Goal: Task Accomplishment & Management: Complete application form

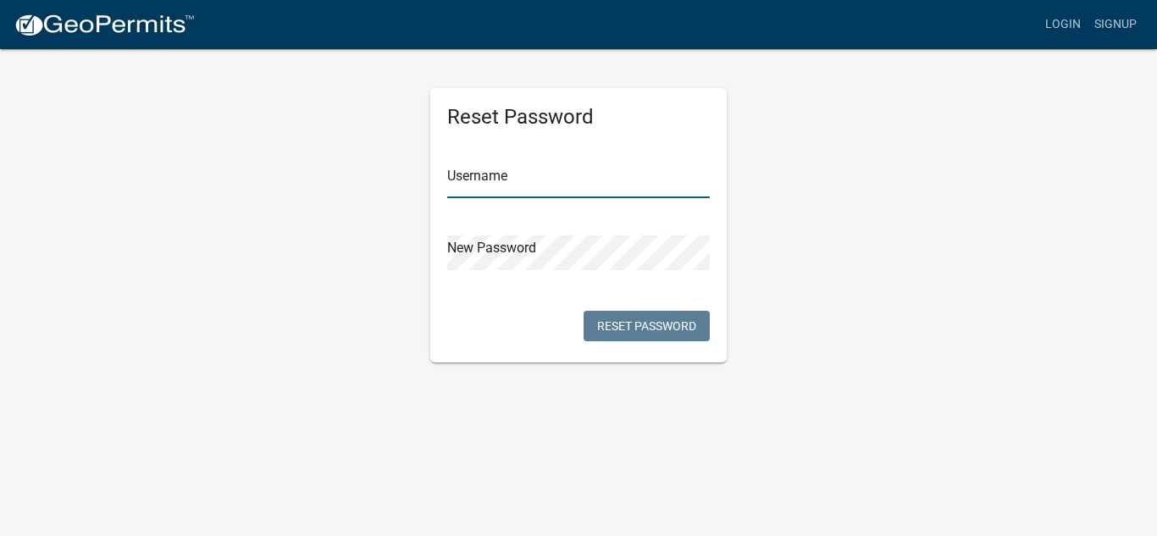
type input "TopForm"
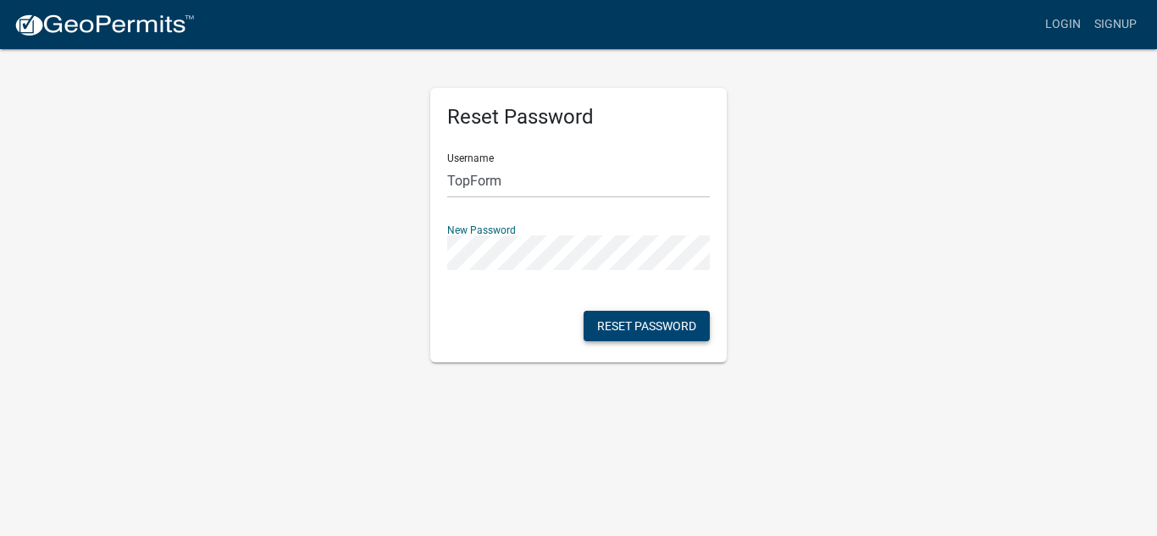
click at [663, 336] on button "Reset Password" at bounding box center [647, 326] width 126 height 30
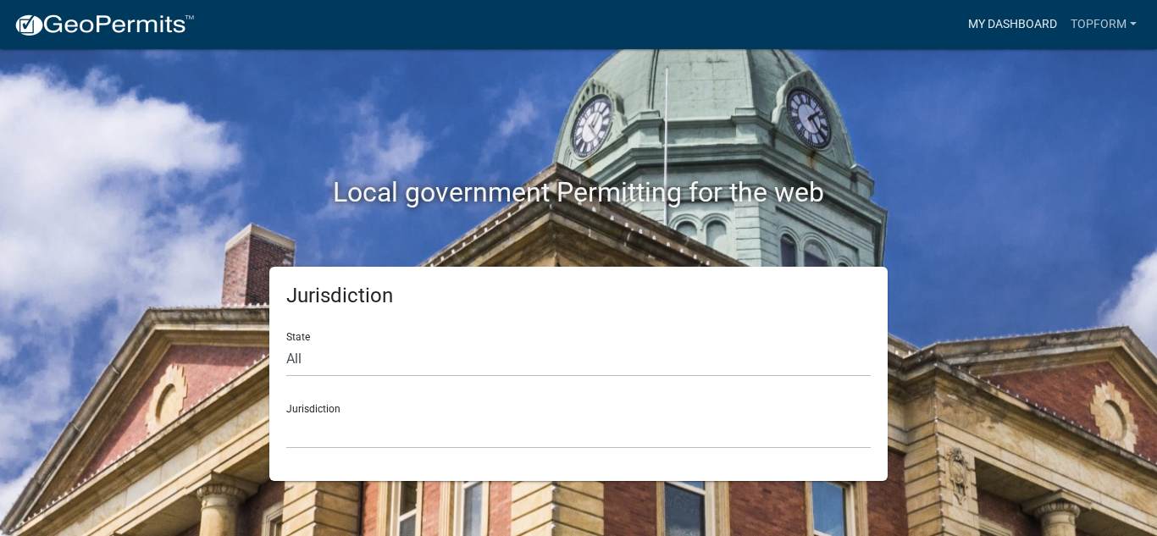
click at [1026, 20] on link "My Dashboard" at bounding box center [1012, 24] width 102 height 32
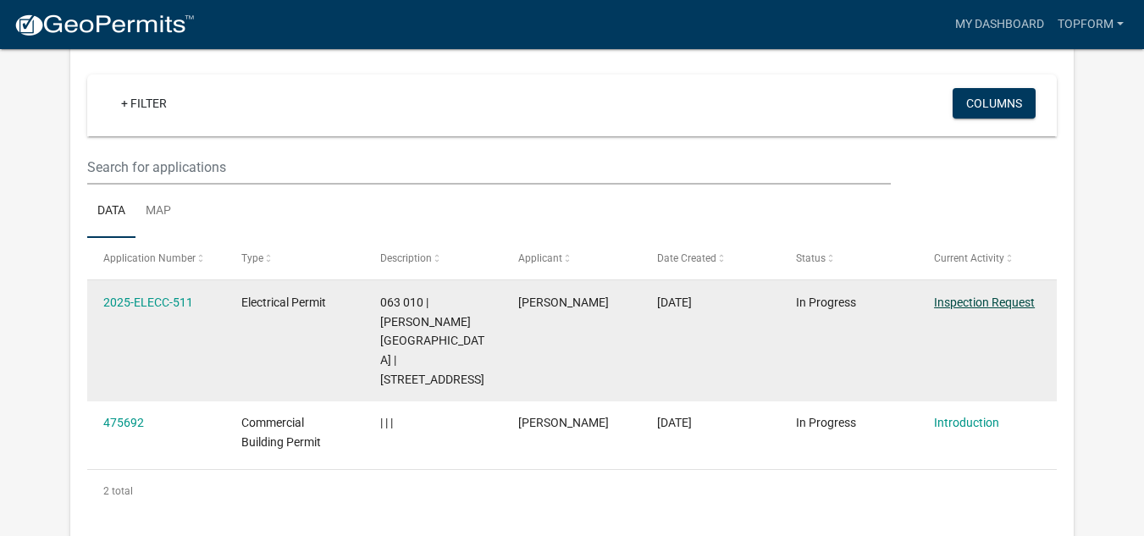
scroll to position [140, 0]
click at [986, 297] on link "Inspection Request" at bounding box center [984, 303] width 101 height 14
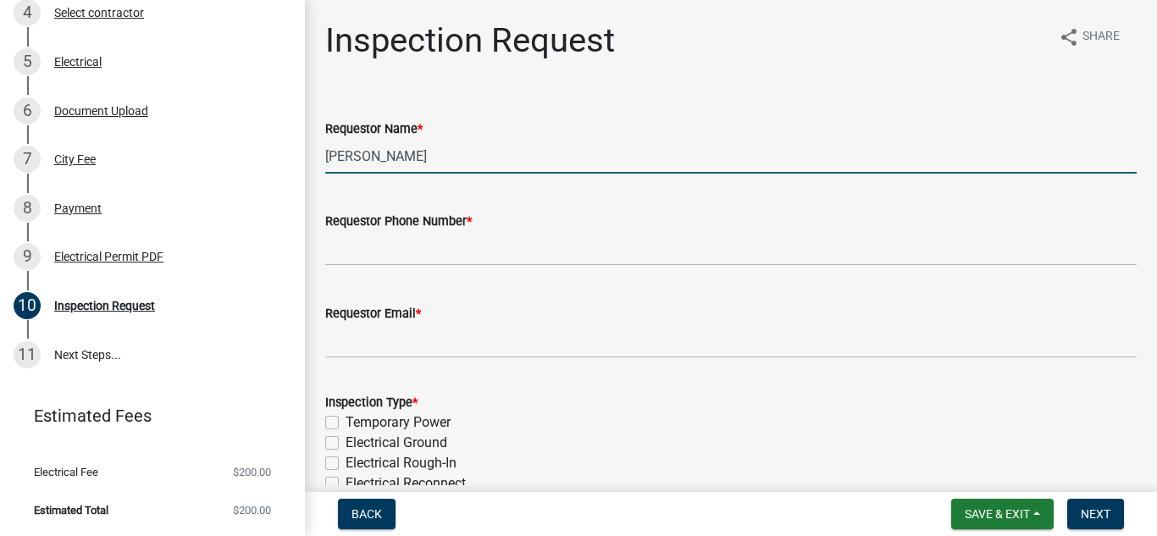
click at [430, 161] on input "[PERSON_NAME]" at bounding box center [730, 156] width 811 height 35
click at [457, 153] on input "[PERSON_NAME]" at bounding box center [730, 156] width 811 height 35
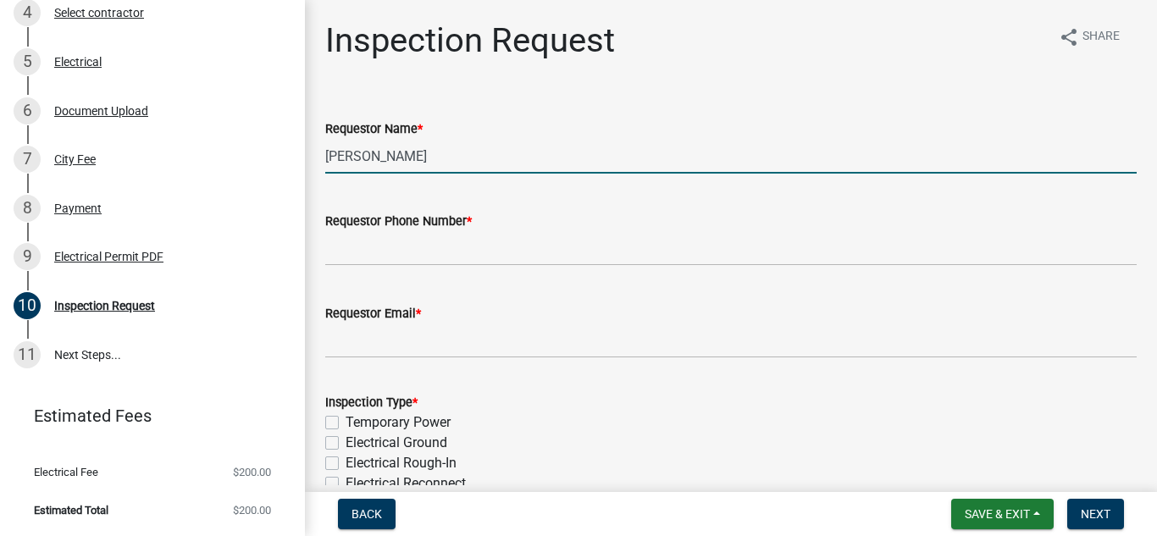
type input "[PERSON_NAME]"
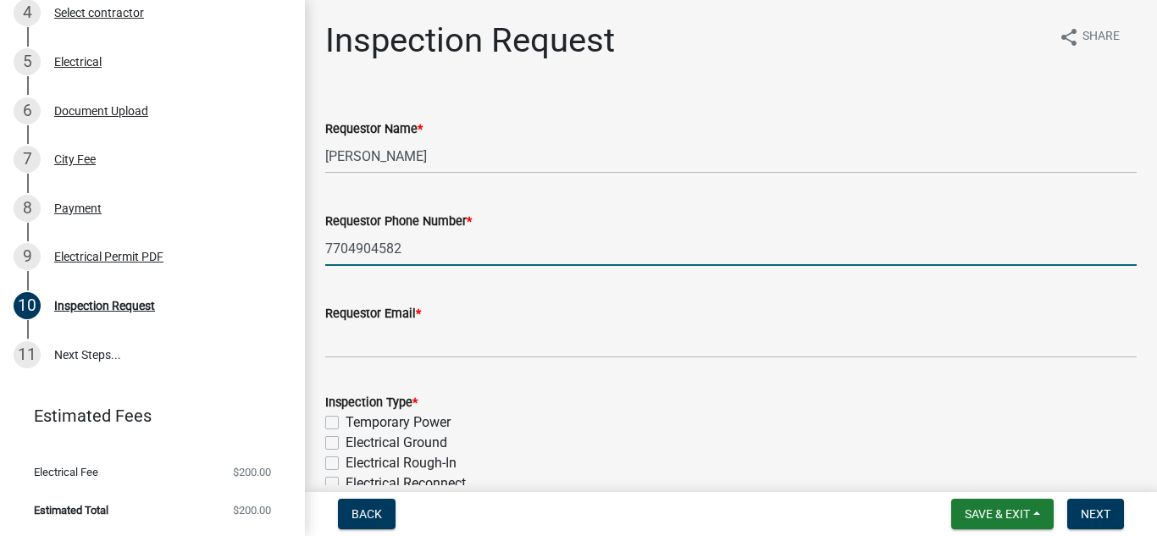
type input "7704904582"
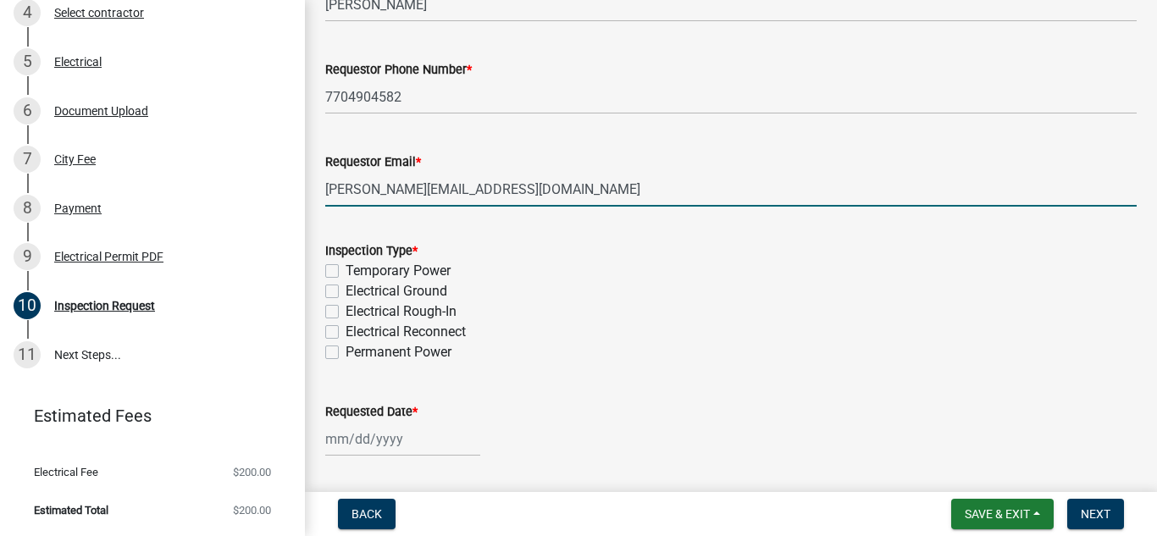
scroll to position [169, 0]
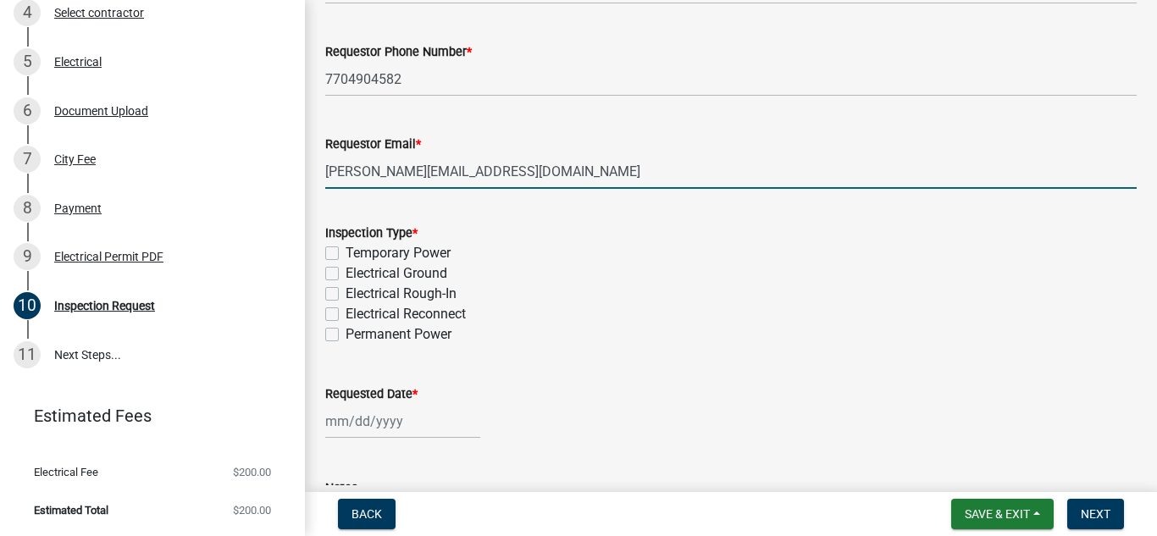
type input "[PERSON_NAME][EMAIL_ADDRESS][DOMAIN_NAME]"
click at [346, 300] on label "Electrical Rough-In" at bounding box center [401, 294] width 111 height 20
click at [346, 295] on input "Electrical Rough-In" at bounding box center [351, 289] width 11 height 11
checkbox input "true"
checkbox input "false"
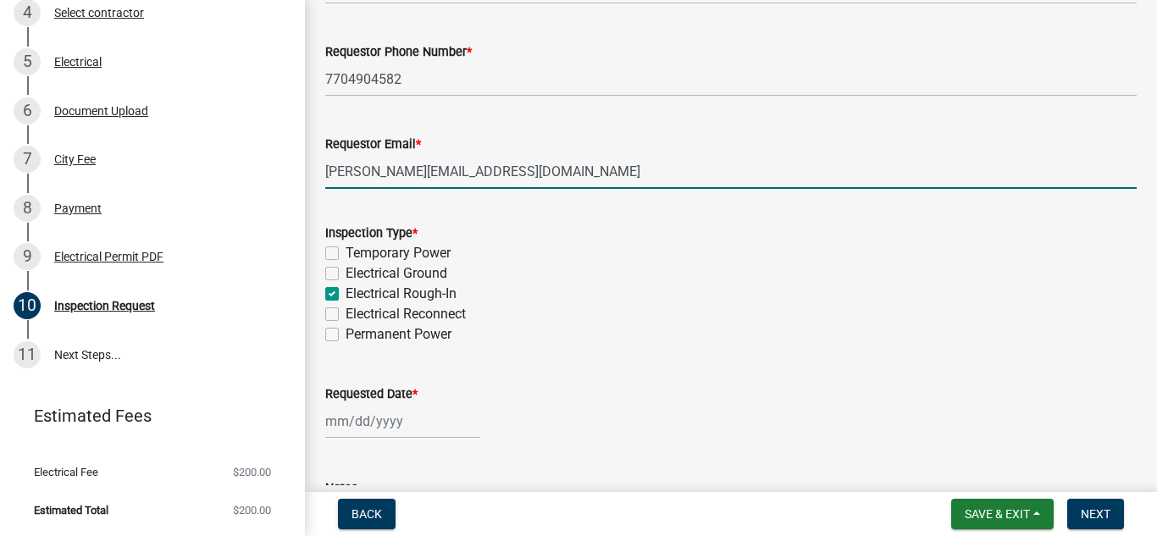
checkbox input "false"
checkbox input "true"
checkbox input "false"
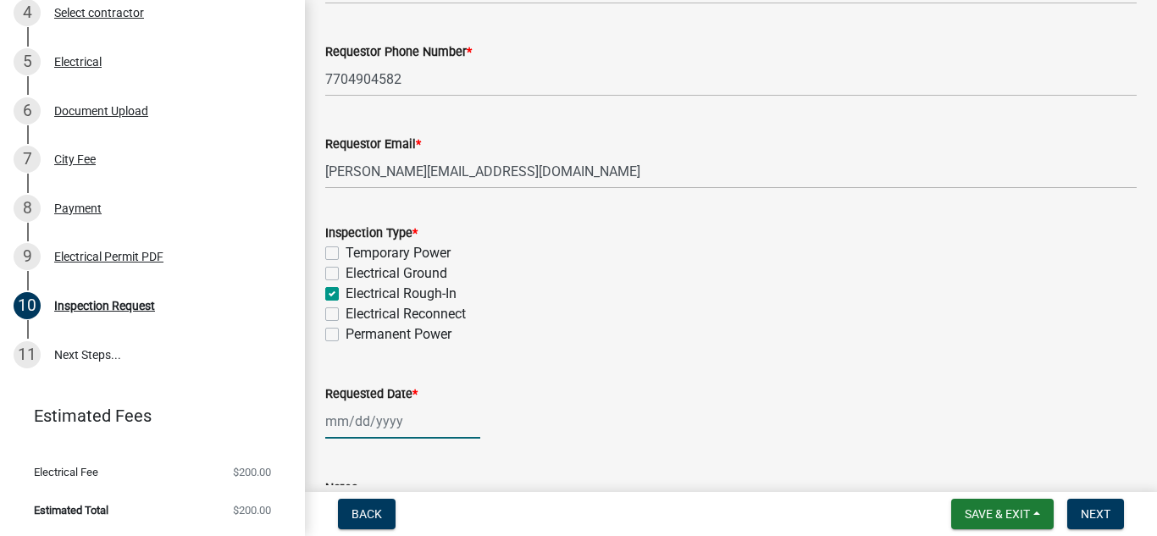
click at [400, 420] on div at bounding box center [402, 421] width 155 height 35
select select "9"
select select "2025"
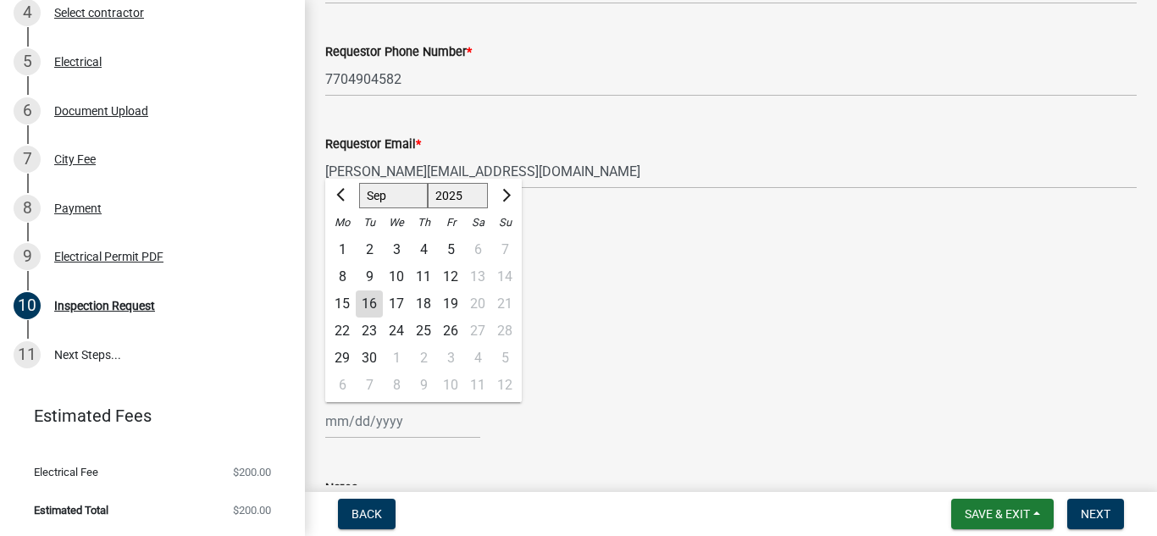
click at [392, 297] on div "17" at bounding box center [396, 304] width 27 height 27
type input "[DATE]"
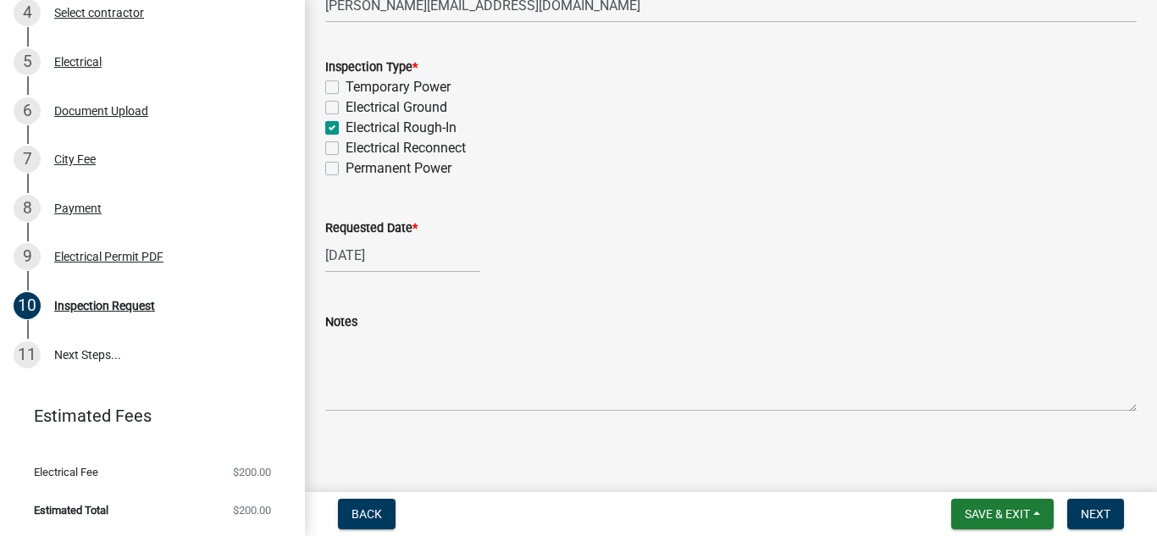
scroll to position [341, 0]
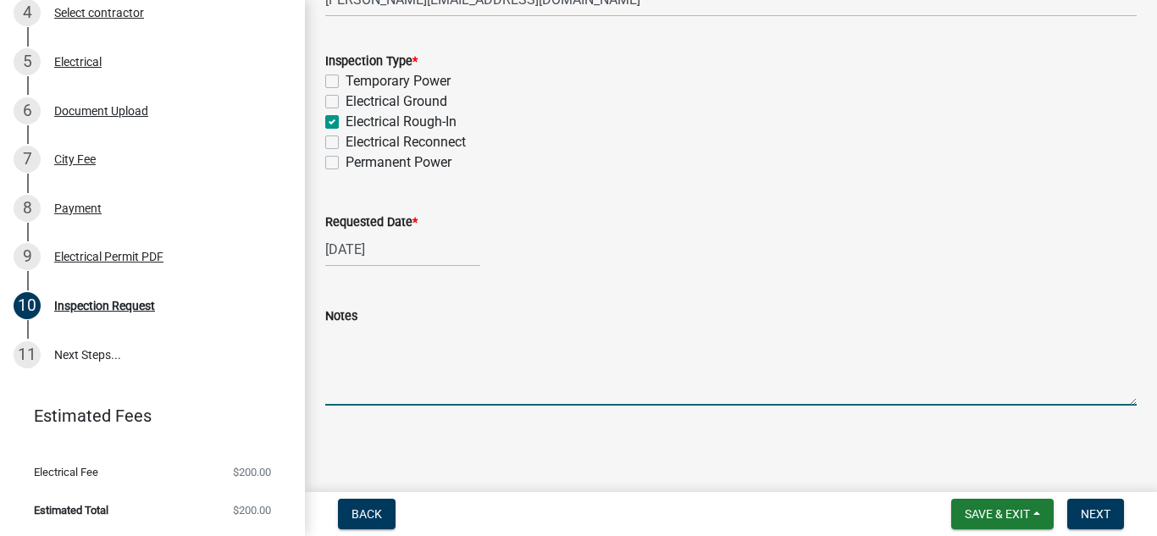
click at [419, 359] on textarea "Notes" at bounding box center [730, 366] width 811 height 80
type textarea "P"
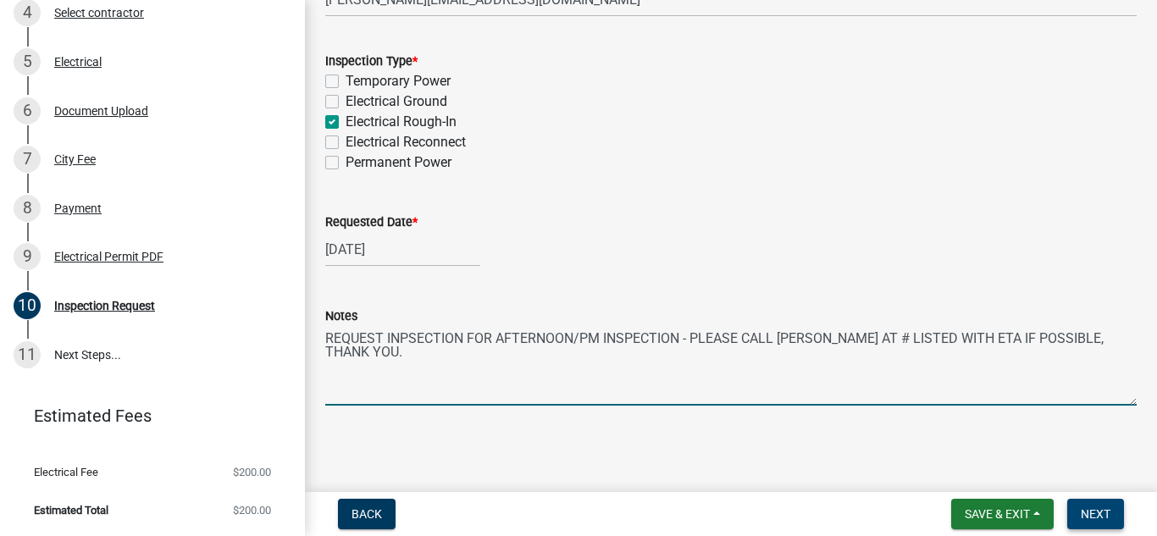
type textarea "REQUEST INPSECTION FOR AFTERNOON/PM INSPECTION - PLEASE CALL [PERSON_NAME] AT #…"
click at [1100, 512] on span "Next" at bounding box center [1096, 514] width 30 height 14
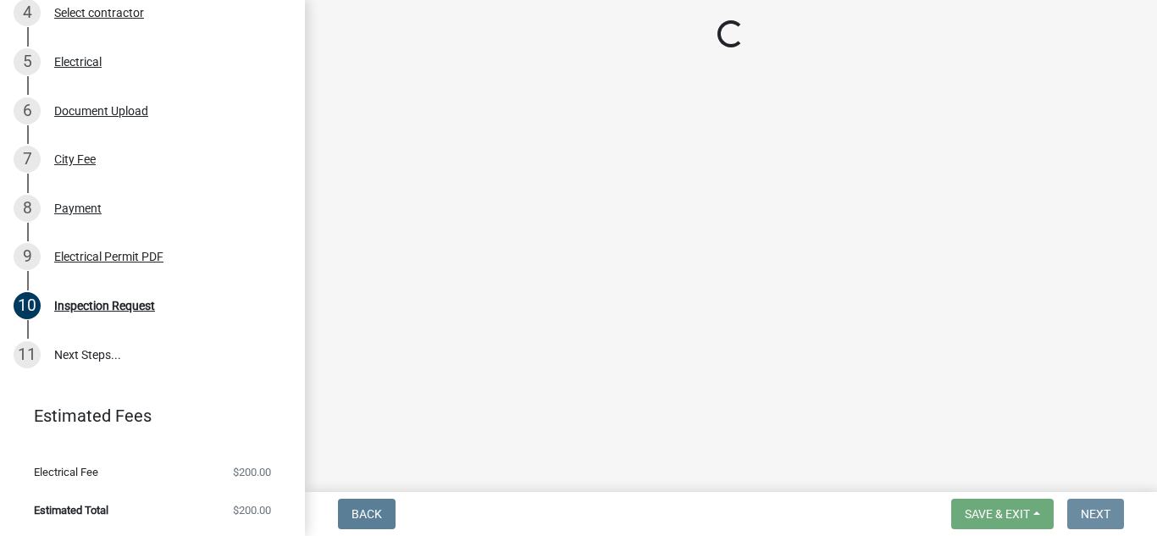
scroll to position [0, 0]
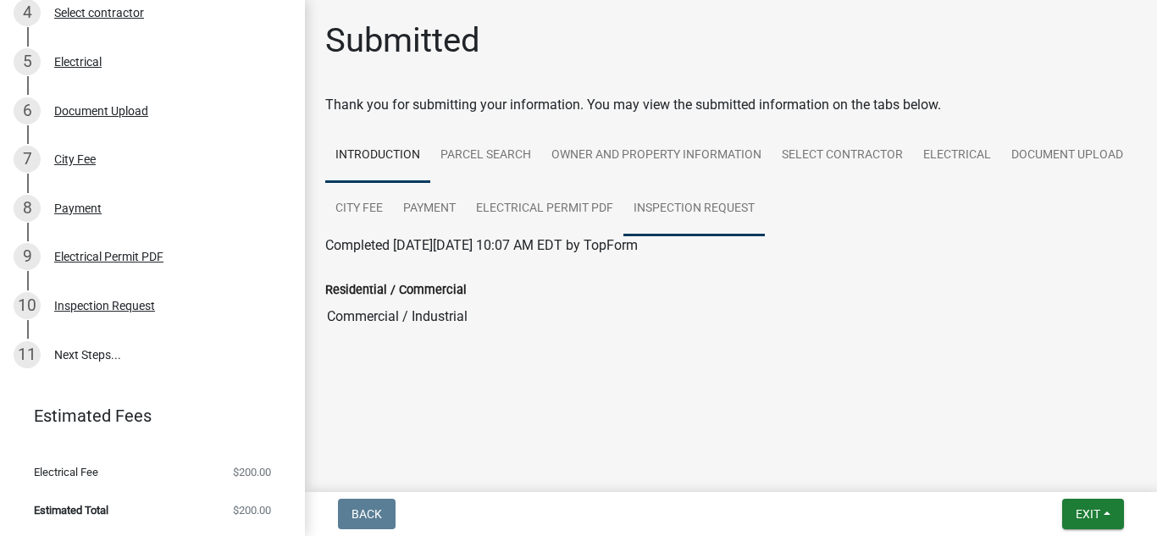
click at [689, 209] on link "Inspection Request" at bounding box center [693, 209] width 141 height 54
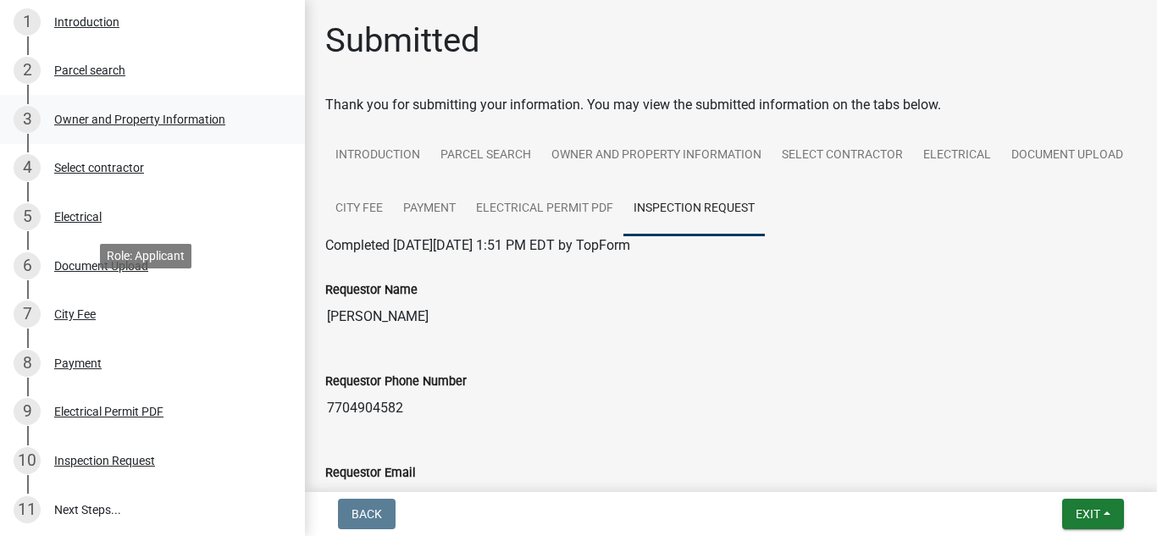
scroll to position [410, 0]
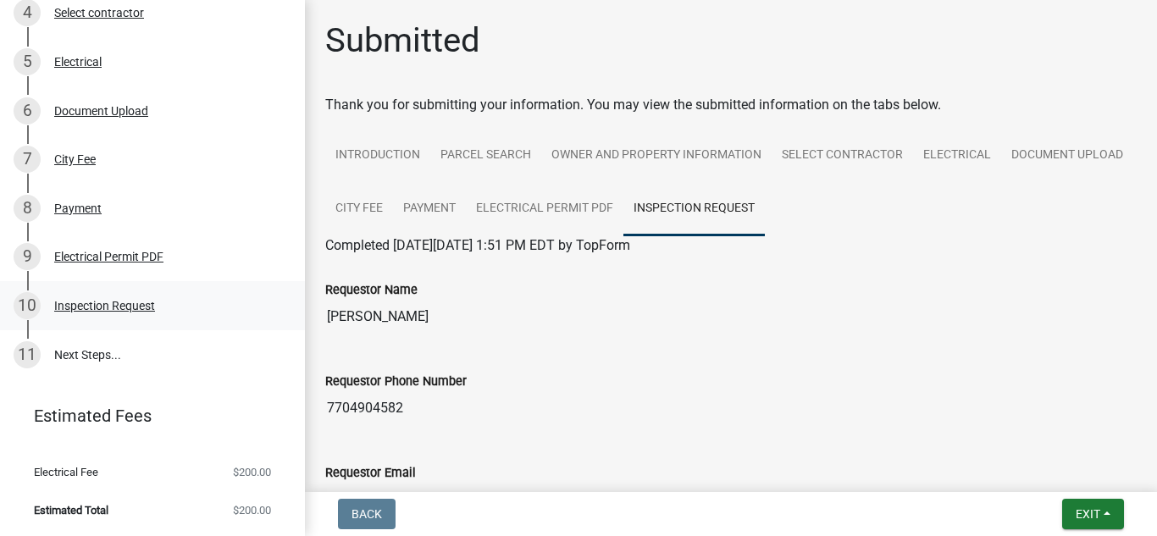
click at [115, 307] on div "Inspection Request" at bounding box center [104, 306] width 101 height 12
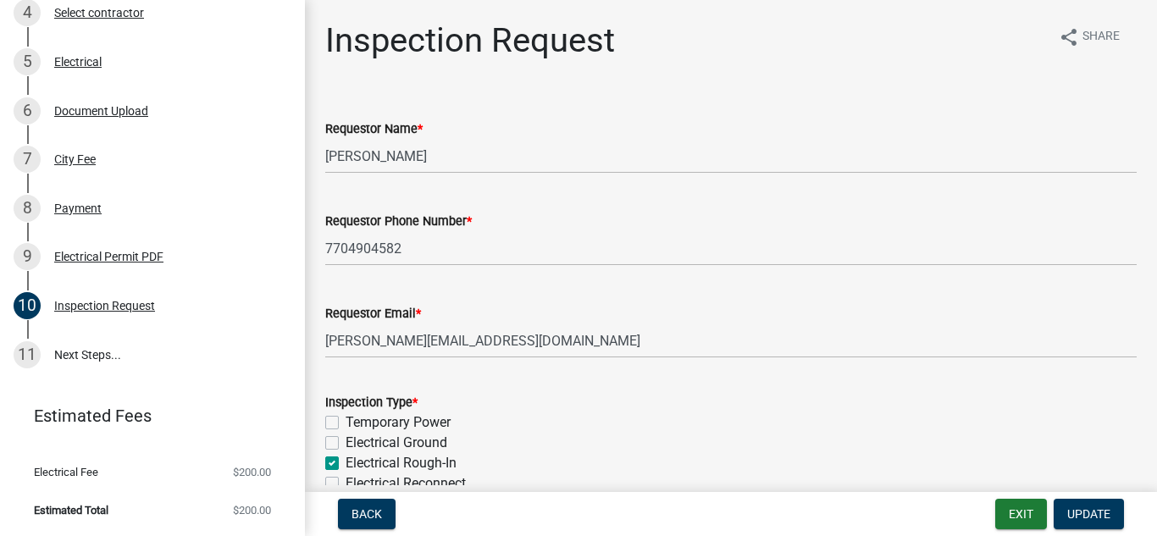
scroll to position [339, 0]
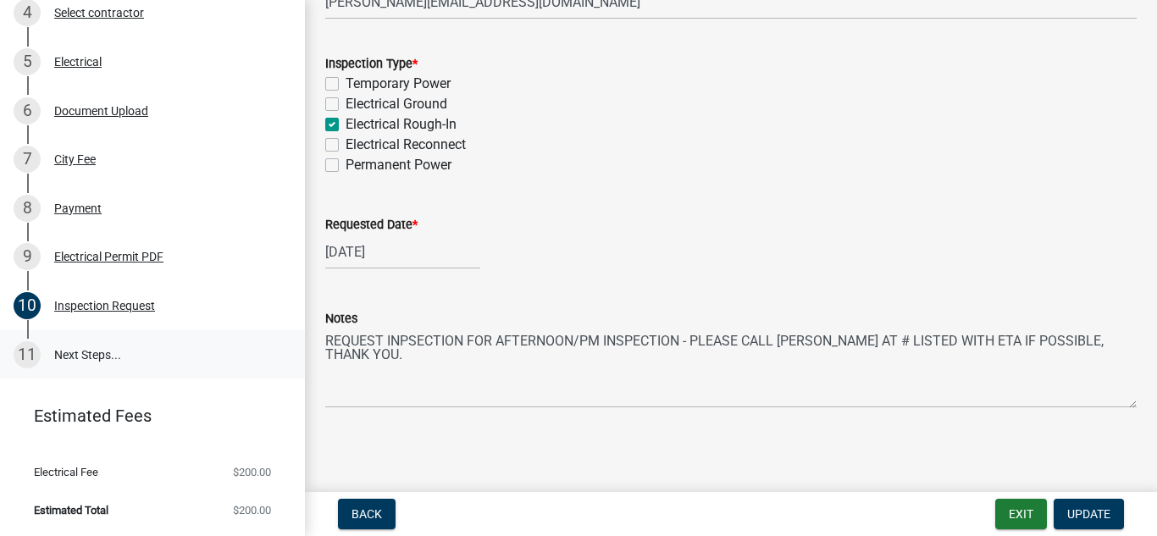
click at [114, 354] on link "11 Next Steps..." at bounding box center [152, 354] width 305 height 49
click at [18, 357] on div "11" at bounding box center [27, 354] width 27 height 27
click at [92, 308] on div "Inspection Request" at bounding box center [104, 306] width 101 height 12
click at [91, 303] on div "Inspection Request" at bounding box center [104, 306] width 101 height 12
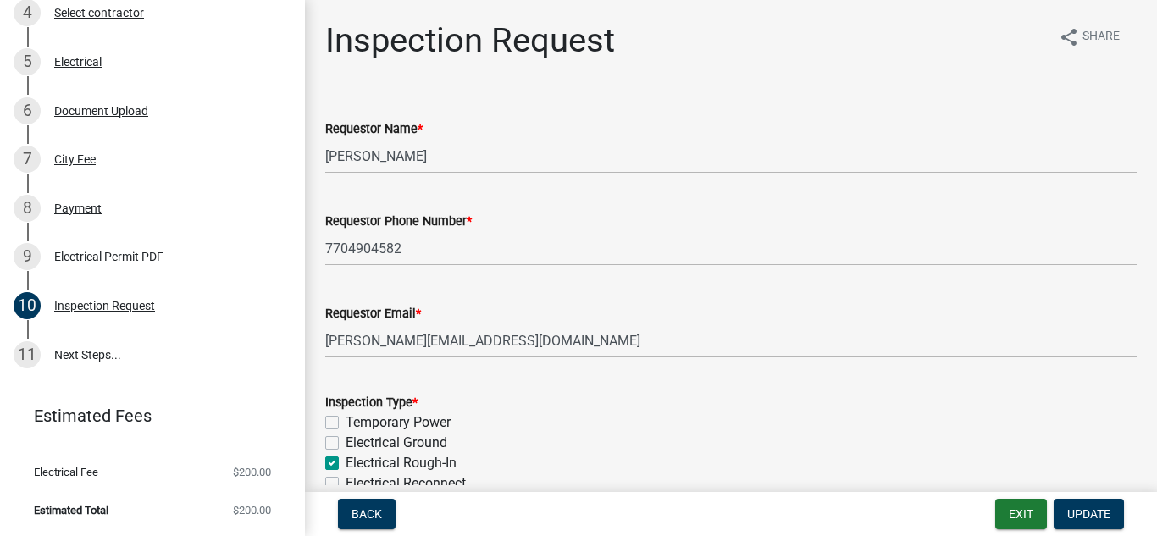
scroll to position [341, 0]
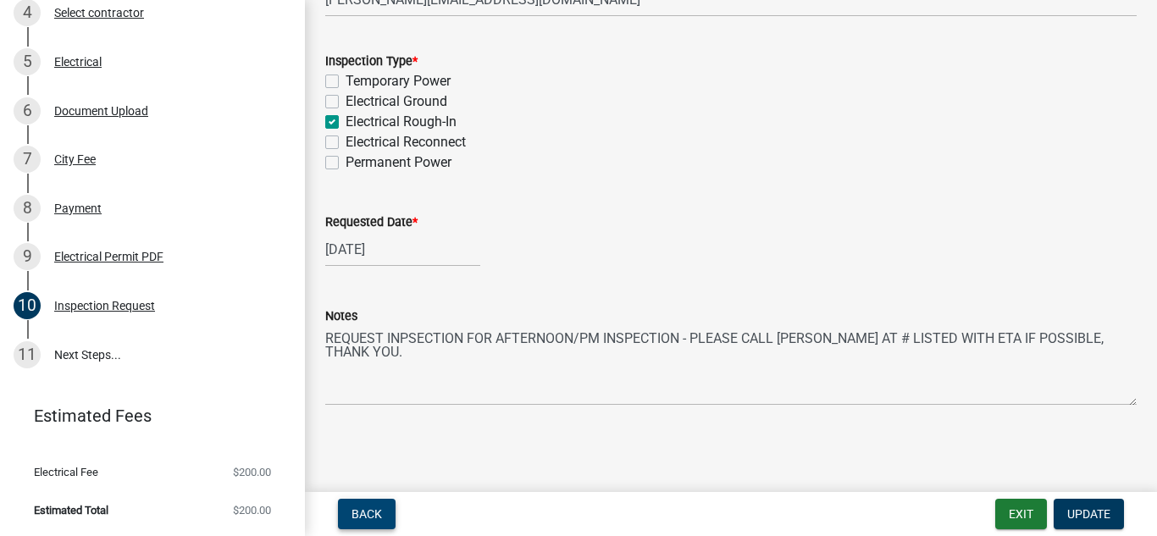
click at [371, 513] on span "Back" at bounding box center [367, 514] width 30 height 14
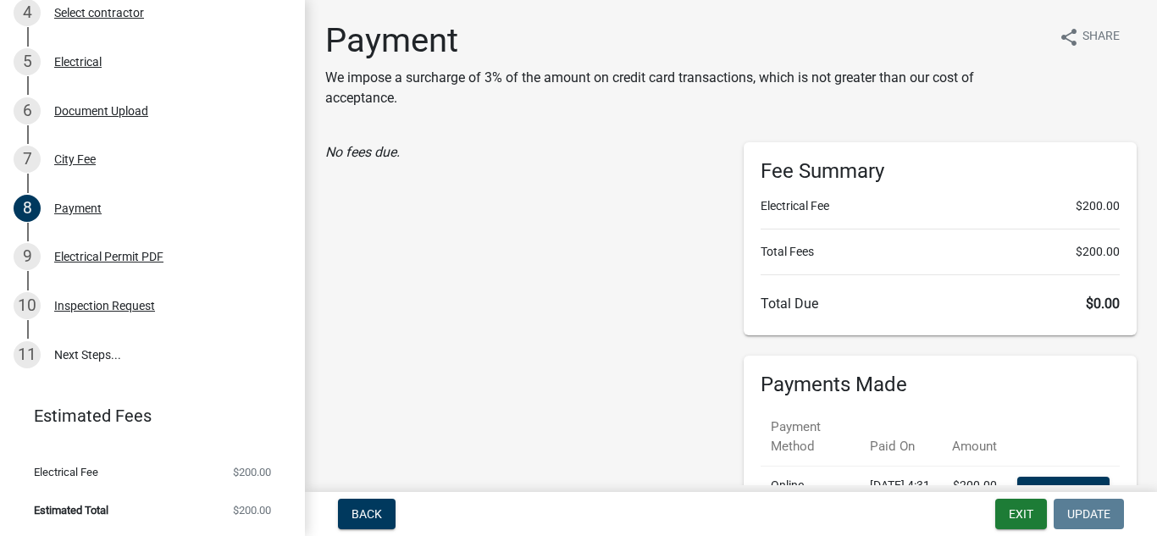
scroll to position [190, 0]
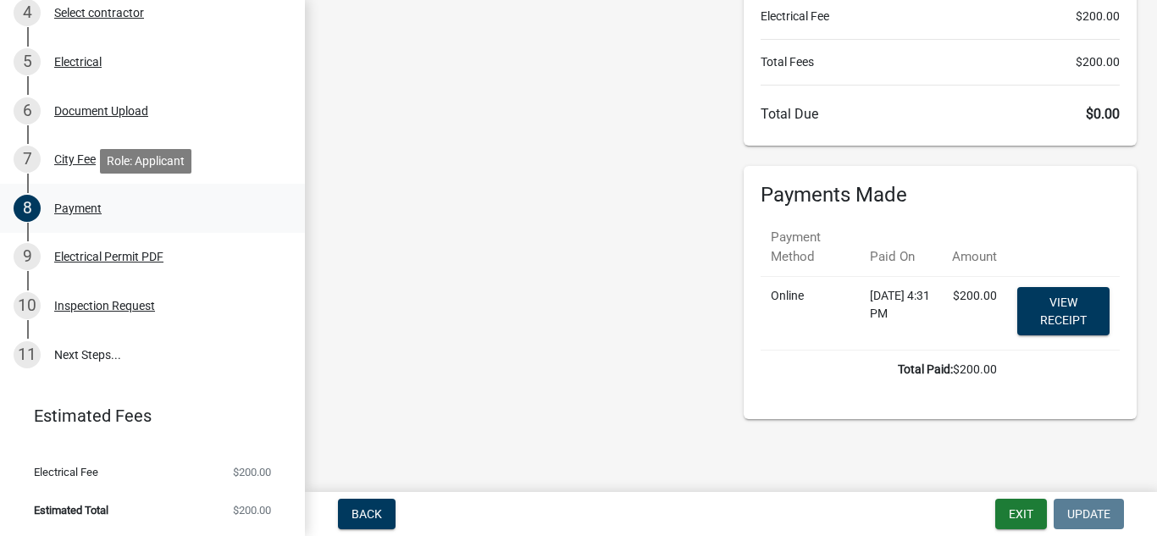
click at [55, 213] on div "Payment" at bounding box center [77, 208] width 47 height 12
click at [88, 257] on div "Electrical Permit PDF" at bounding box center [108, 257] width 109 height 12
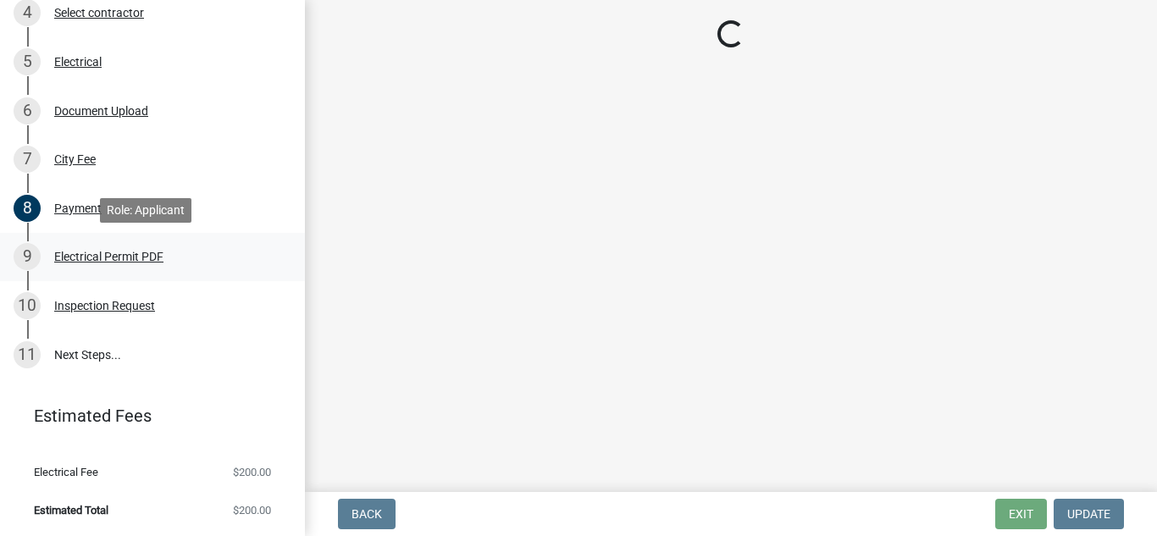
scroll to position [0, 0]
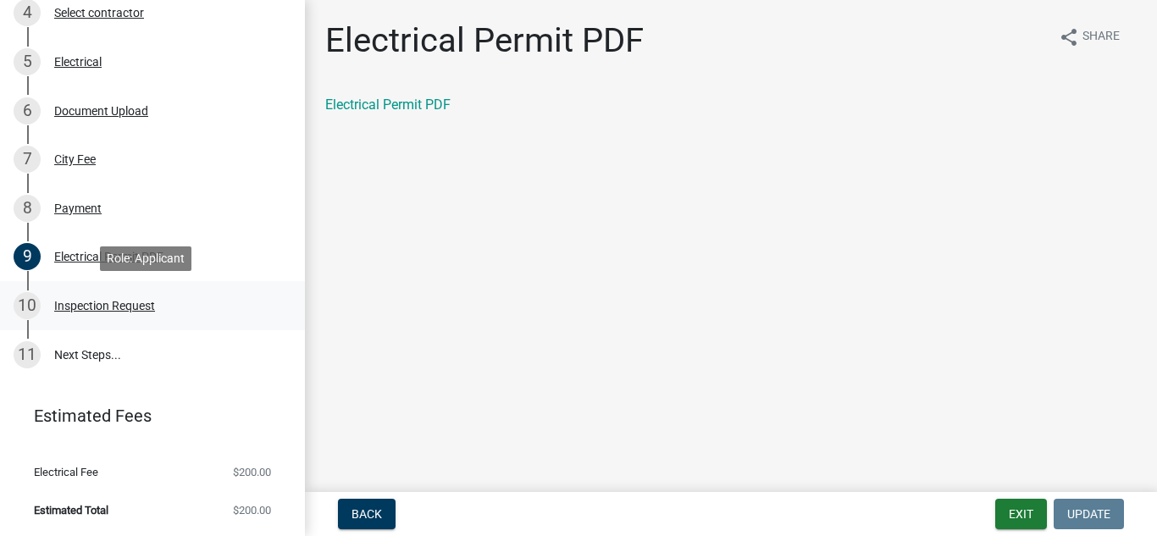
click at [72, 301] on div "Inspection Request" at bounding box center [104, 306] width 101 height 12
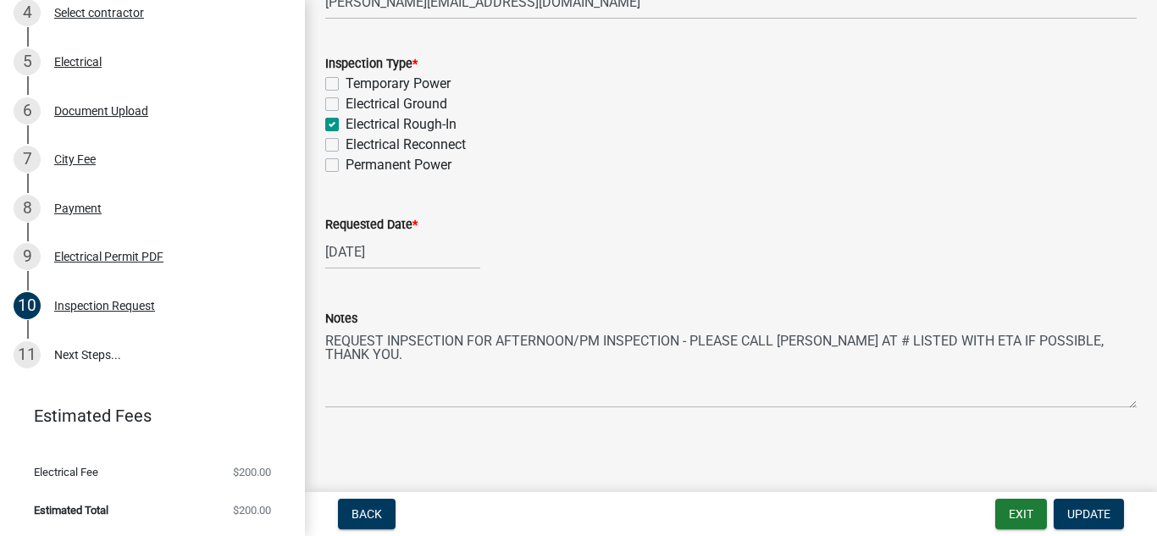
scroll to position [341, 0]
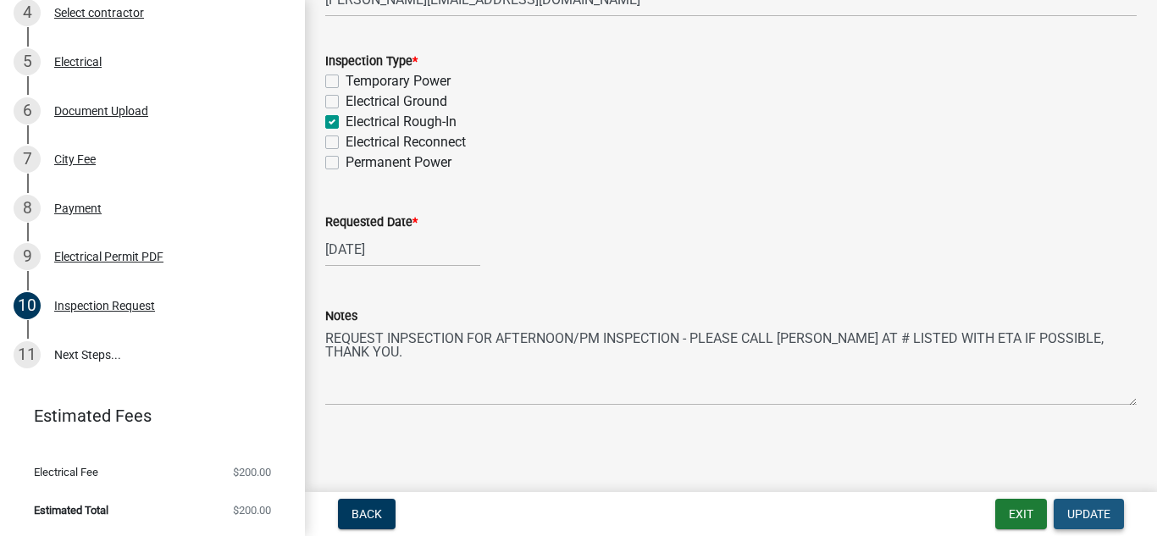
click at [1082, 500] on button "Update" at bounding box center [1089, 514] width 70 height 30
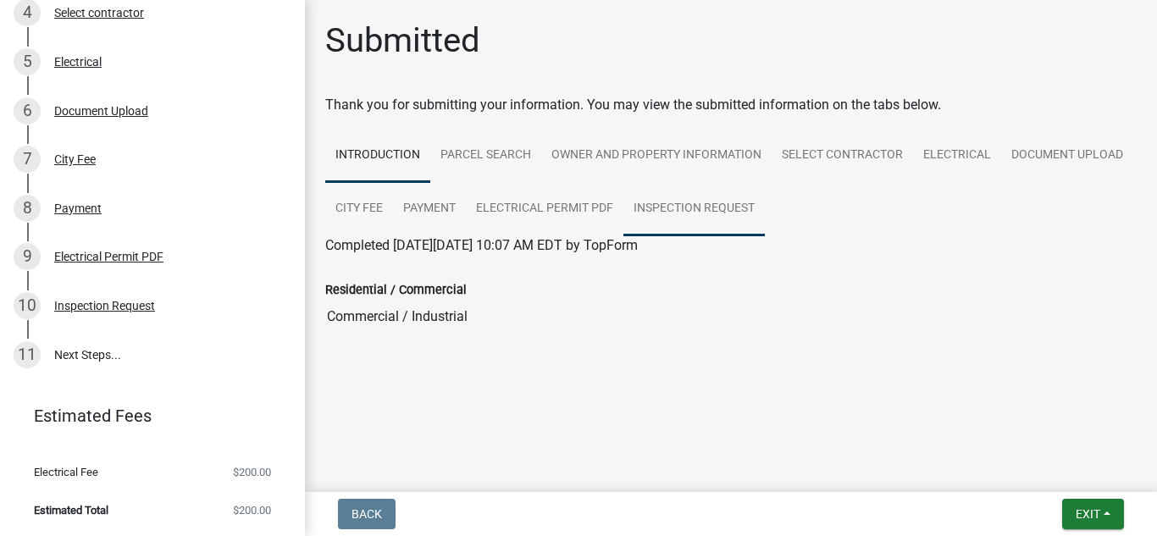
click at [716, 214] on link "Inspection Request" at bounding box center [693, 209] width 141 height 54
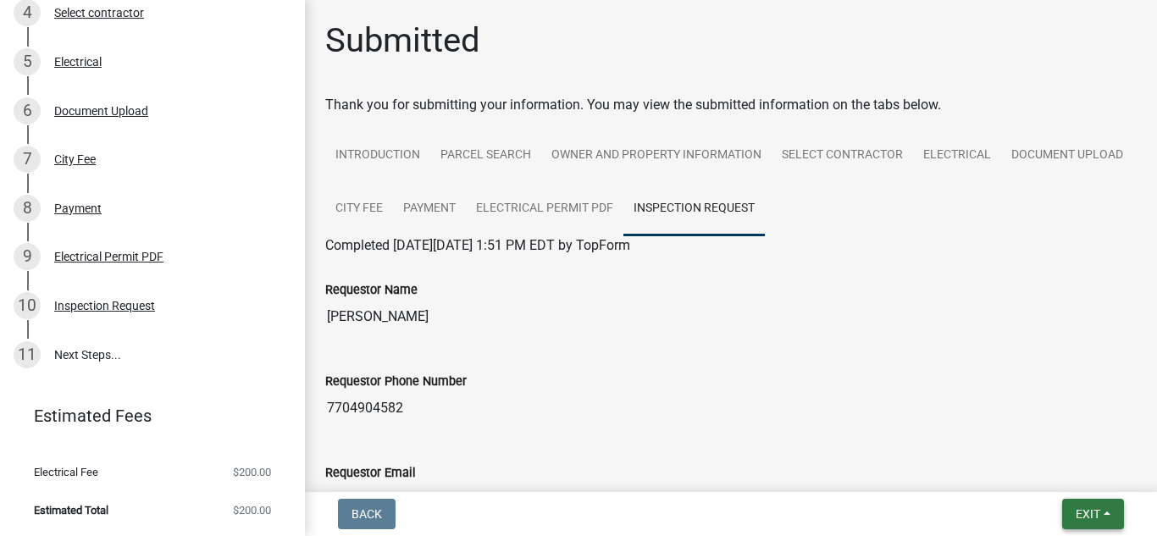
click at [1076, 507] on span "Exit" at bounding box center [1088, 514] width 25 height 14
click at [1050, 429] on button "Save" at bounding box center [1056, 429] width 136 height 41
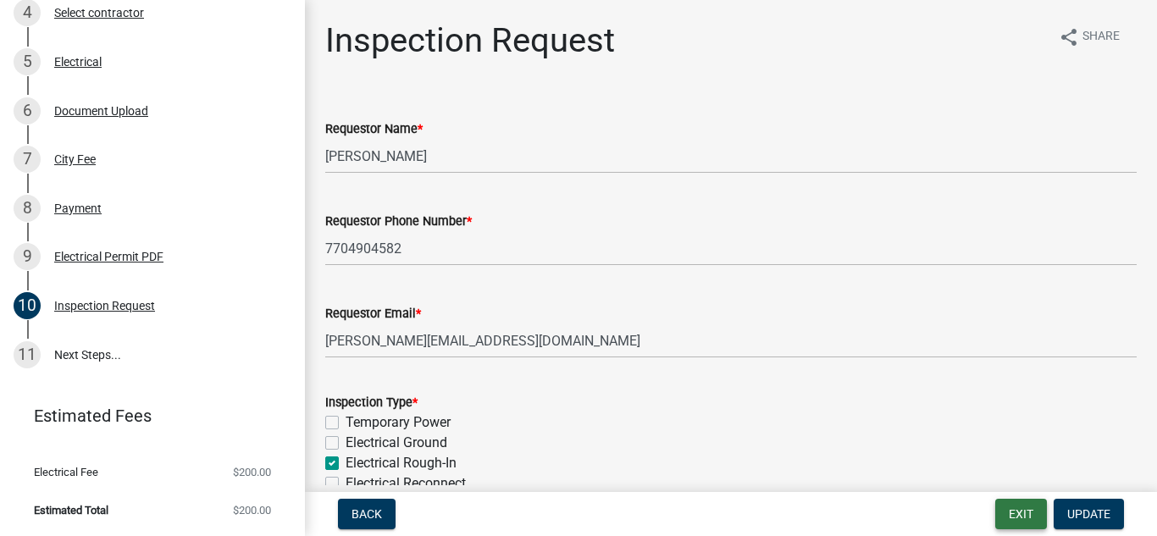
click at [1018, 518] on button "Exit" at bounding box center [1021, 514] width 52 height 30
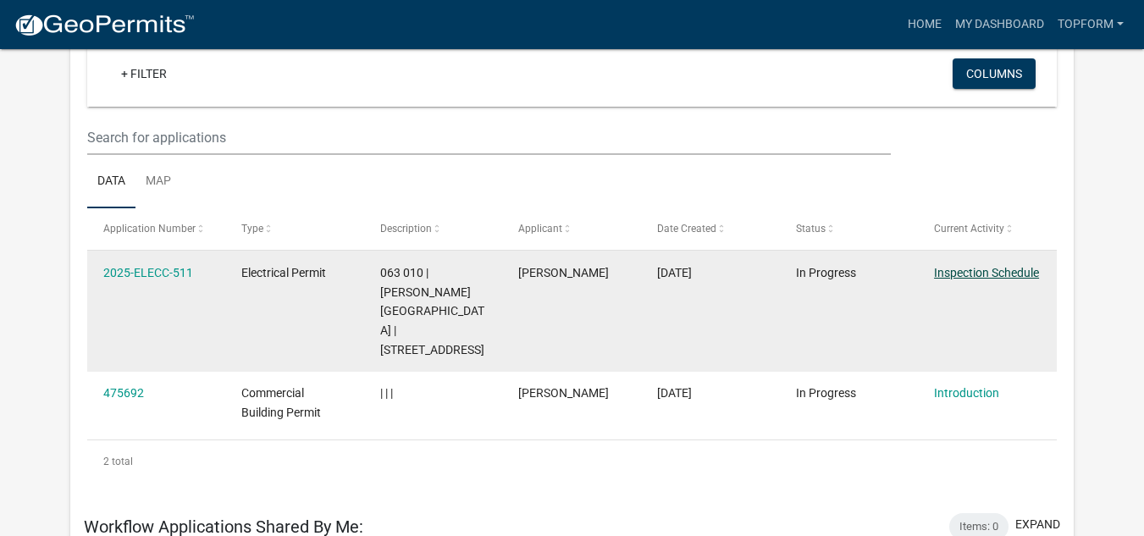
scroll to position [140, 0]
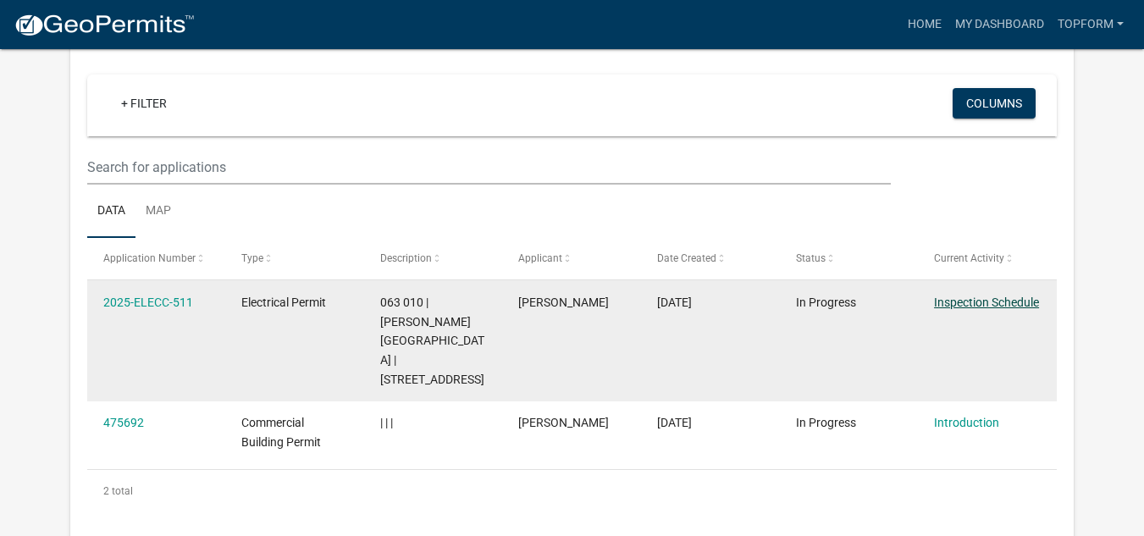
click at [974, 309] on link "Inspection Schedule" at bounding box center [986, 303] width 105 height 14
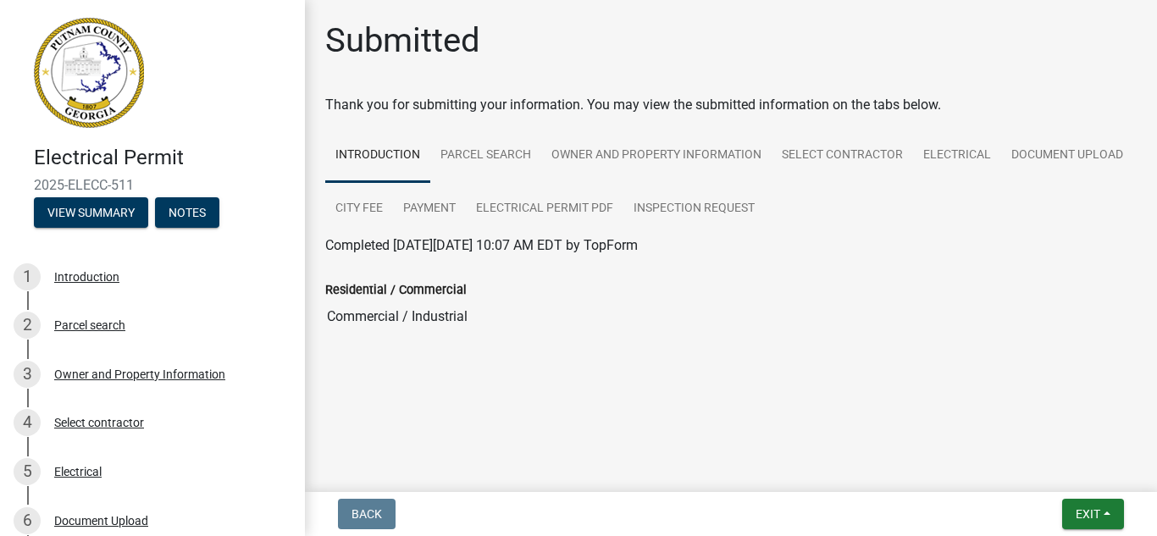
click at [328, 303] on input "Commercial / Industrial" at bounding box center [730, 317] width 811 height 34
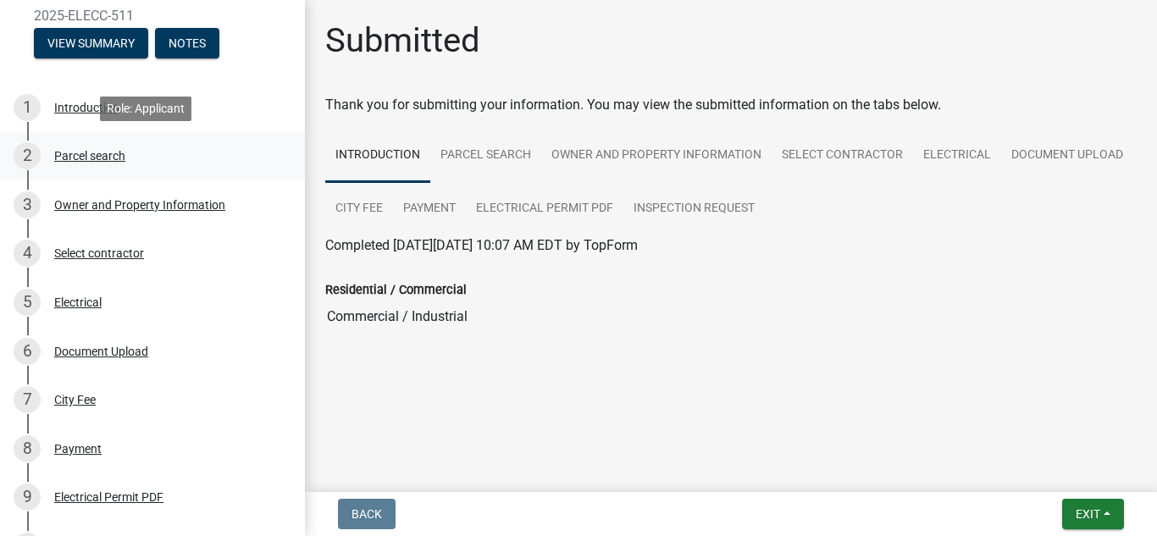
scroll to position [410, 0]
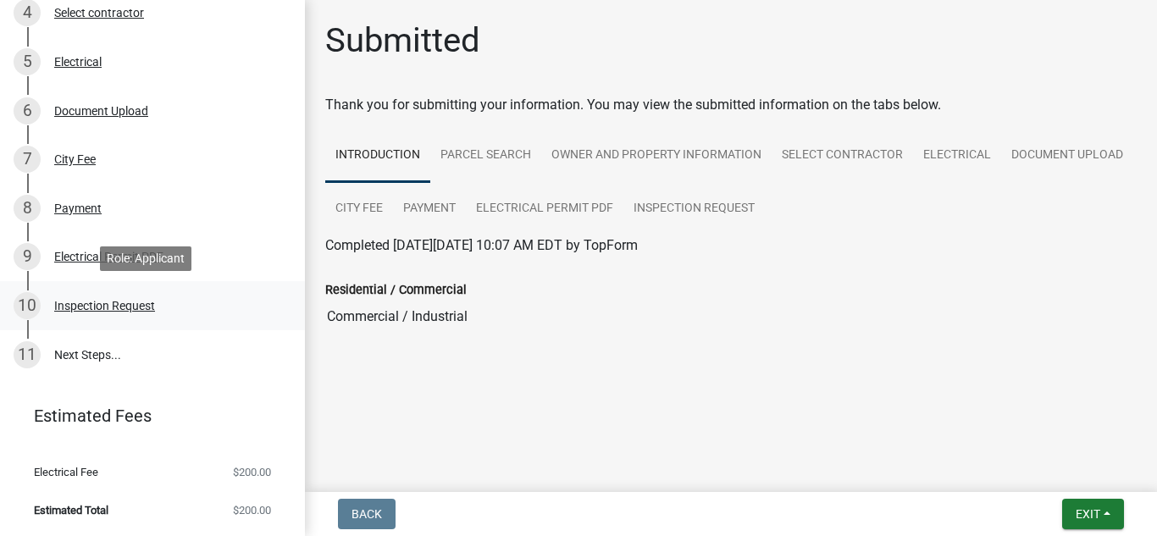
click at [124, 307] on div "Inspection Request" at bounding box center [104, 306] width 101 height 12
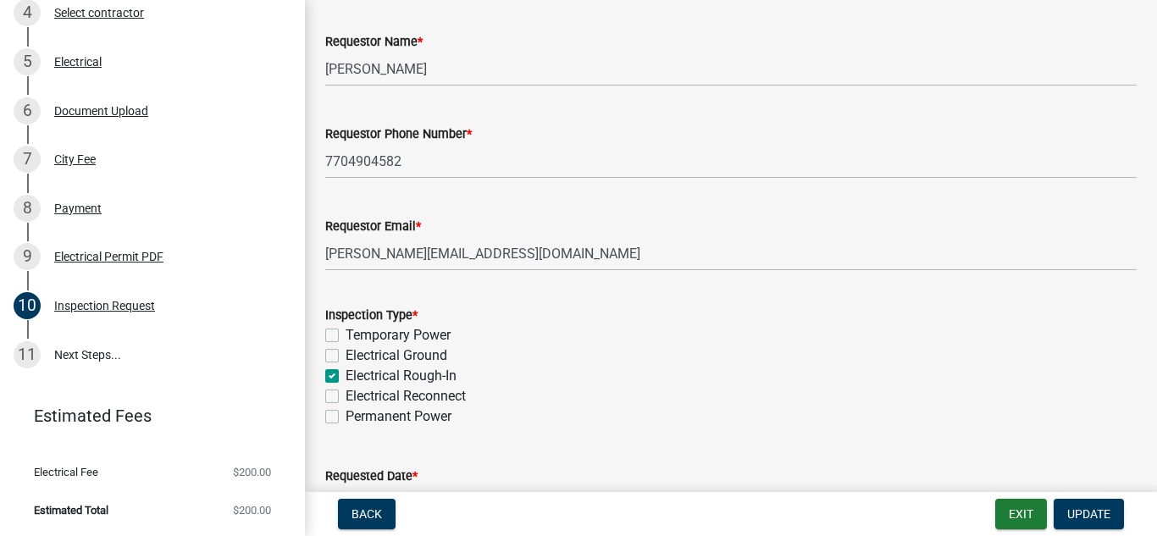
scroll to position [0, 0]
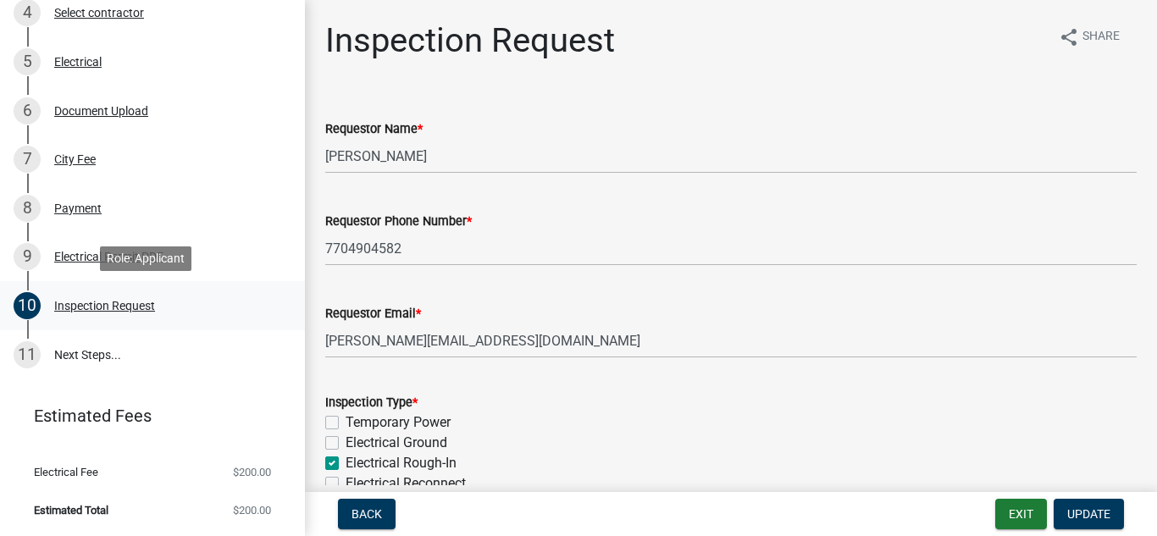
click at [69, 307] on div "Inspection Request" at bounding box center [104, 306] width 101 height 12
click at [76, 262] on div "Electrical Permit PDF" at bounding box center [108, 257] width 109 height 12
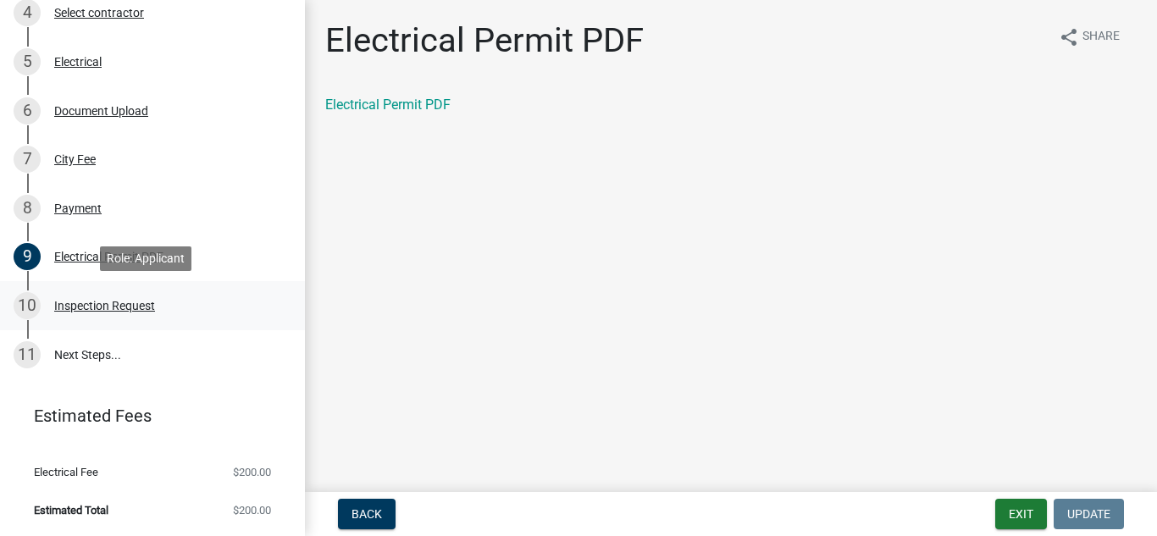
click at [102, 303] on div "Inspection Request" at bounding box center [104, 306] width 101 height 12
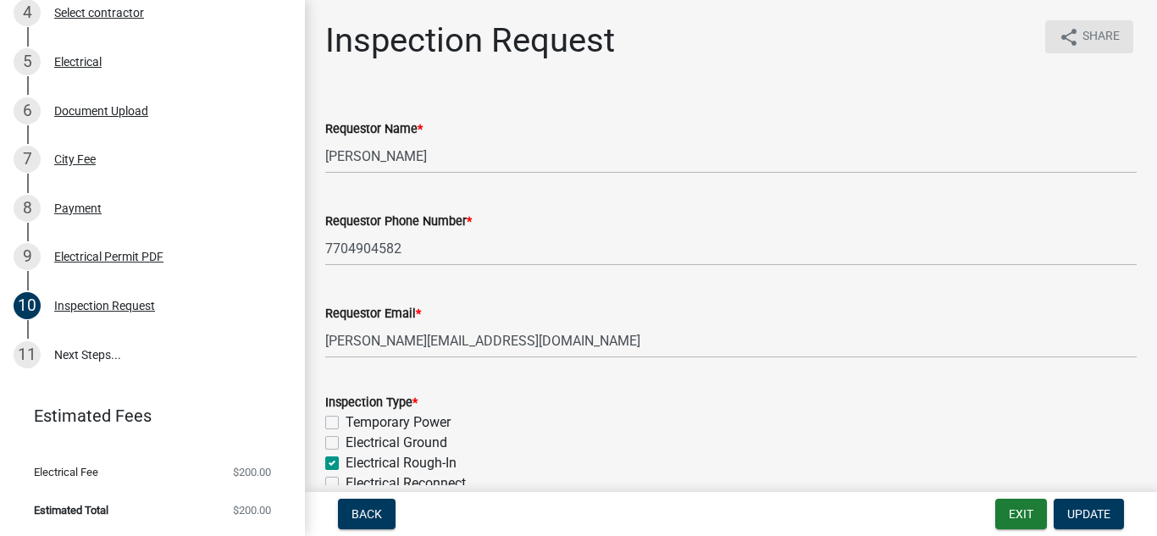
click at [1082, 40] on span "Share" at bounding box center [1100, 37] width 37 height 20
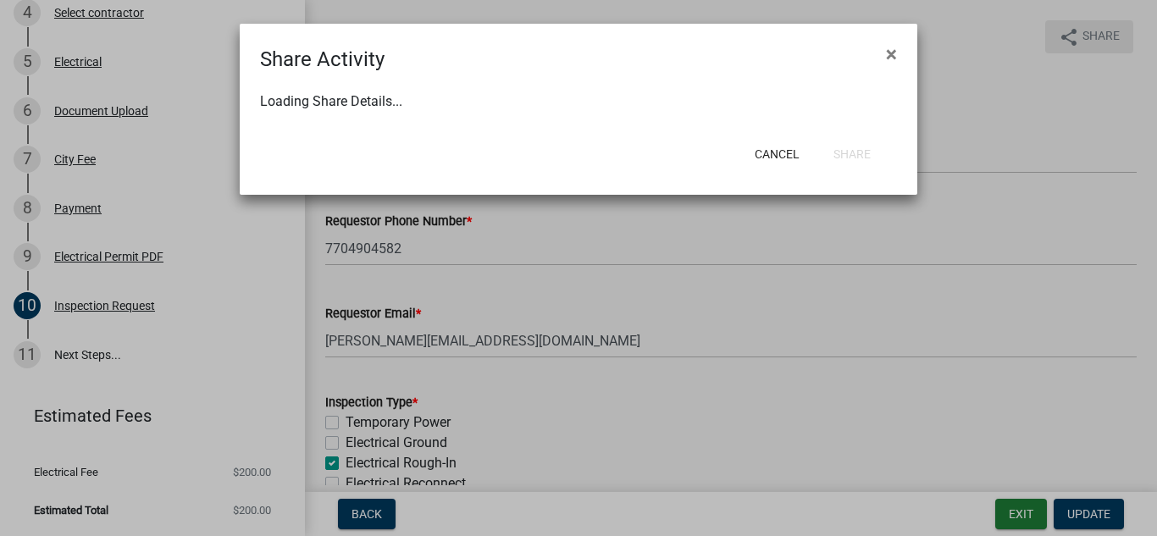
select select "1"
select select "0"
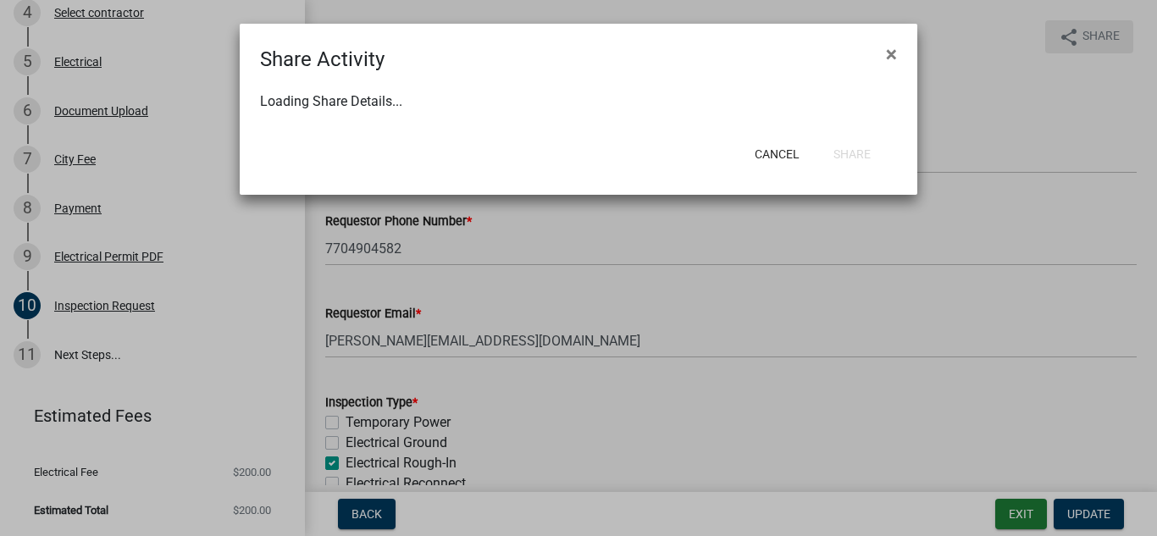
select select "0"
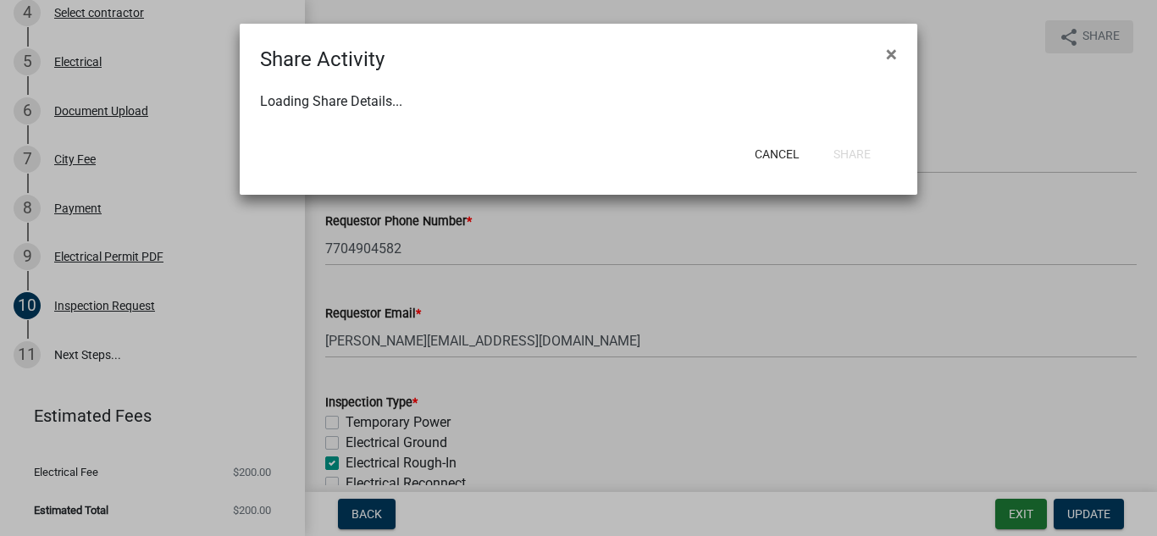
select select "0"
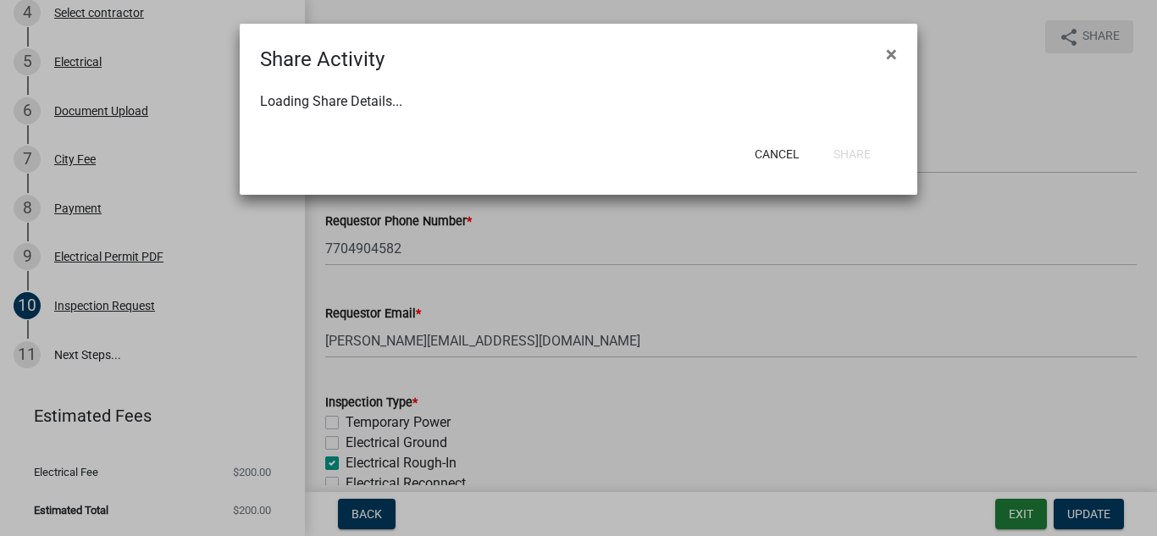
select select "0"
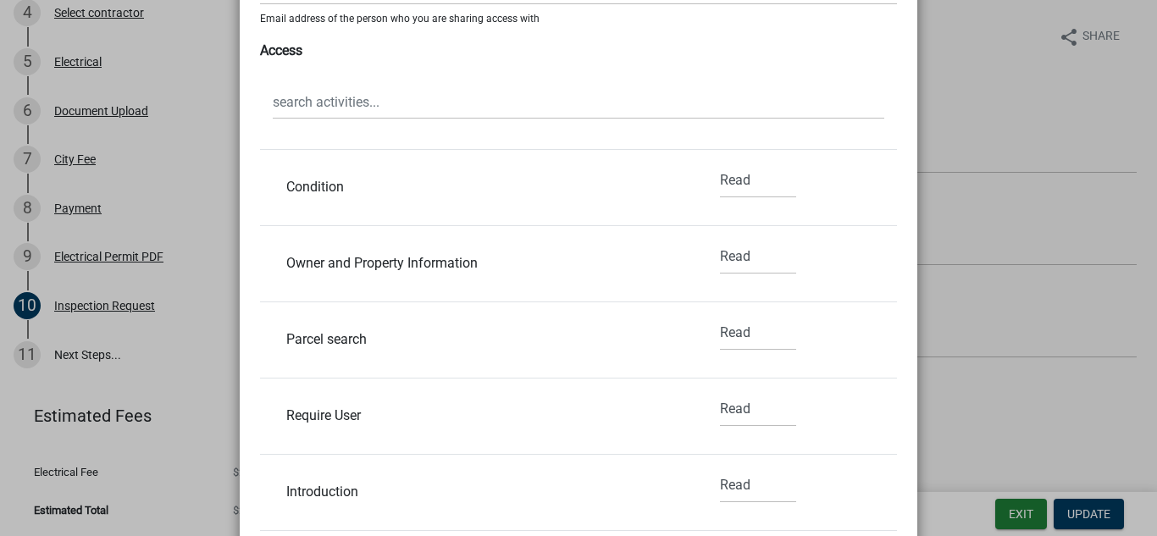
scroll to position [1271, 0]
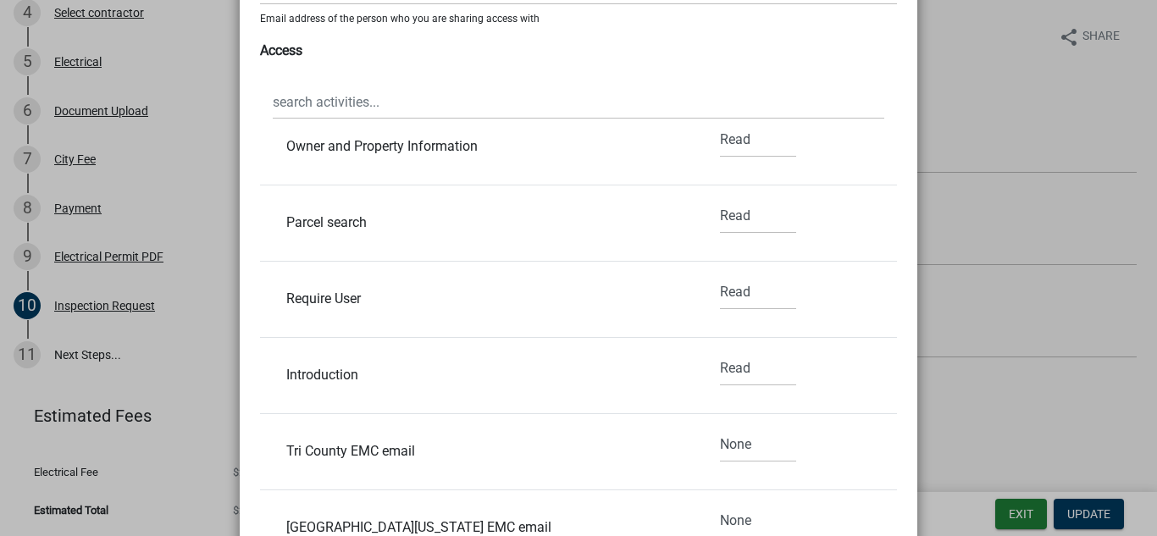
click at [1010, 164] on ngb-modal-window "Share Activity × Share Share Manage Access Email Email address of the person wh…" at bounding box center [578, 268] width 1157 height 536
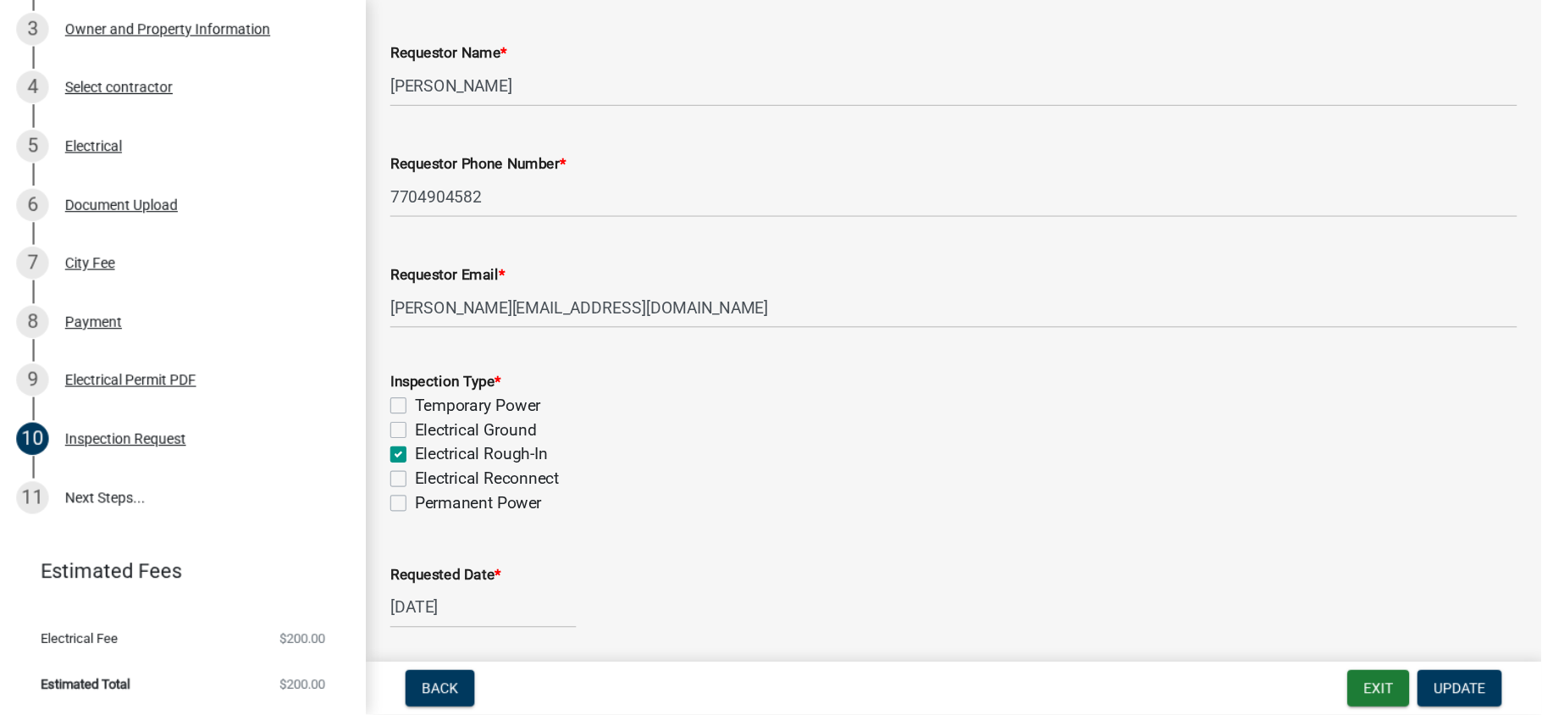
scroll to position [85, 0]
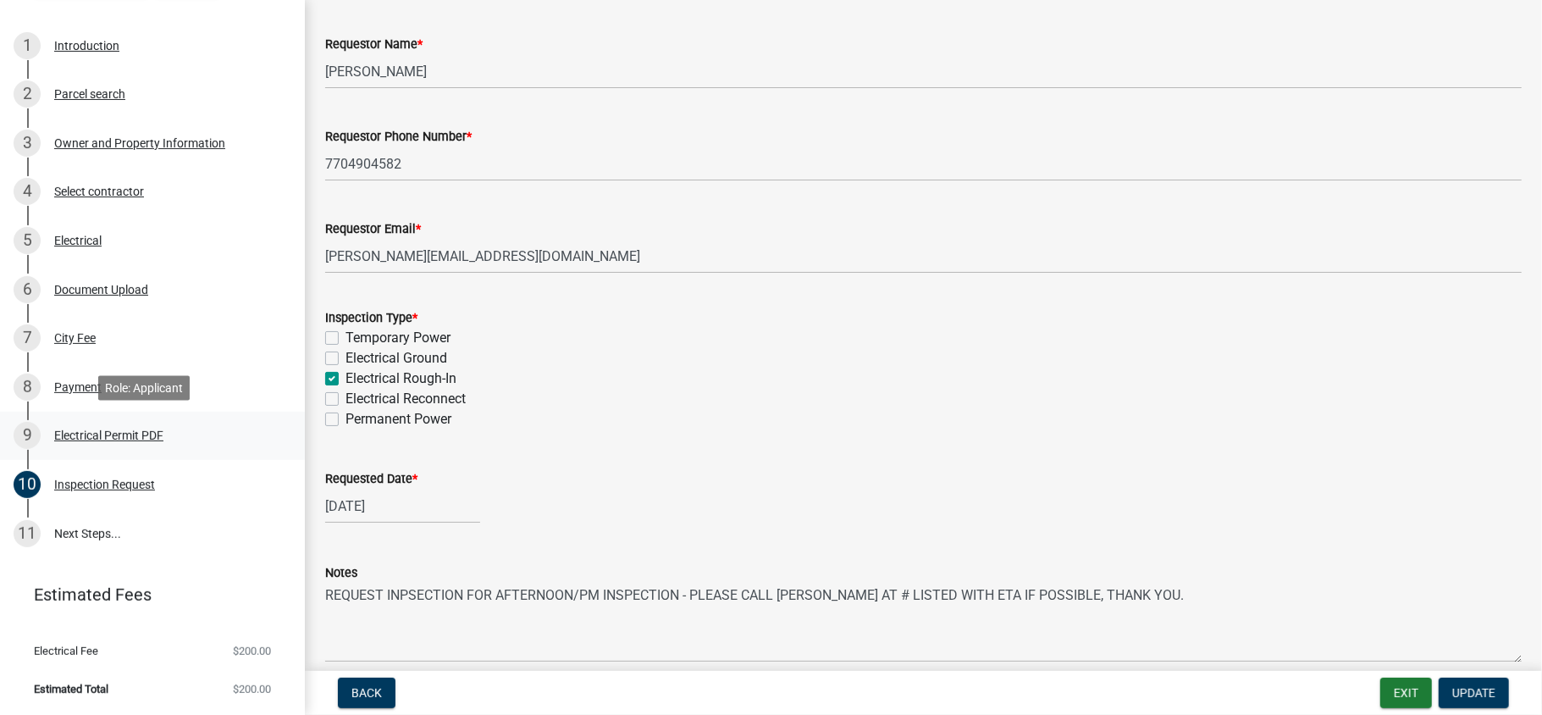
click at [90, 441] on div "9 Electrical Permit PDF" at bounding box center [146, 435] width 264 height 27
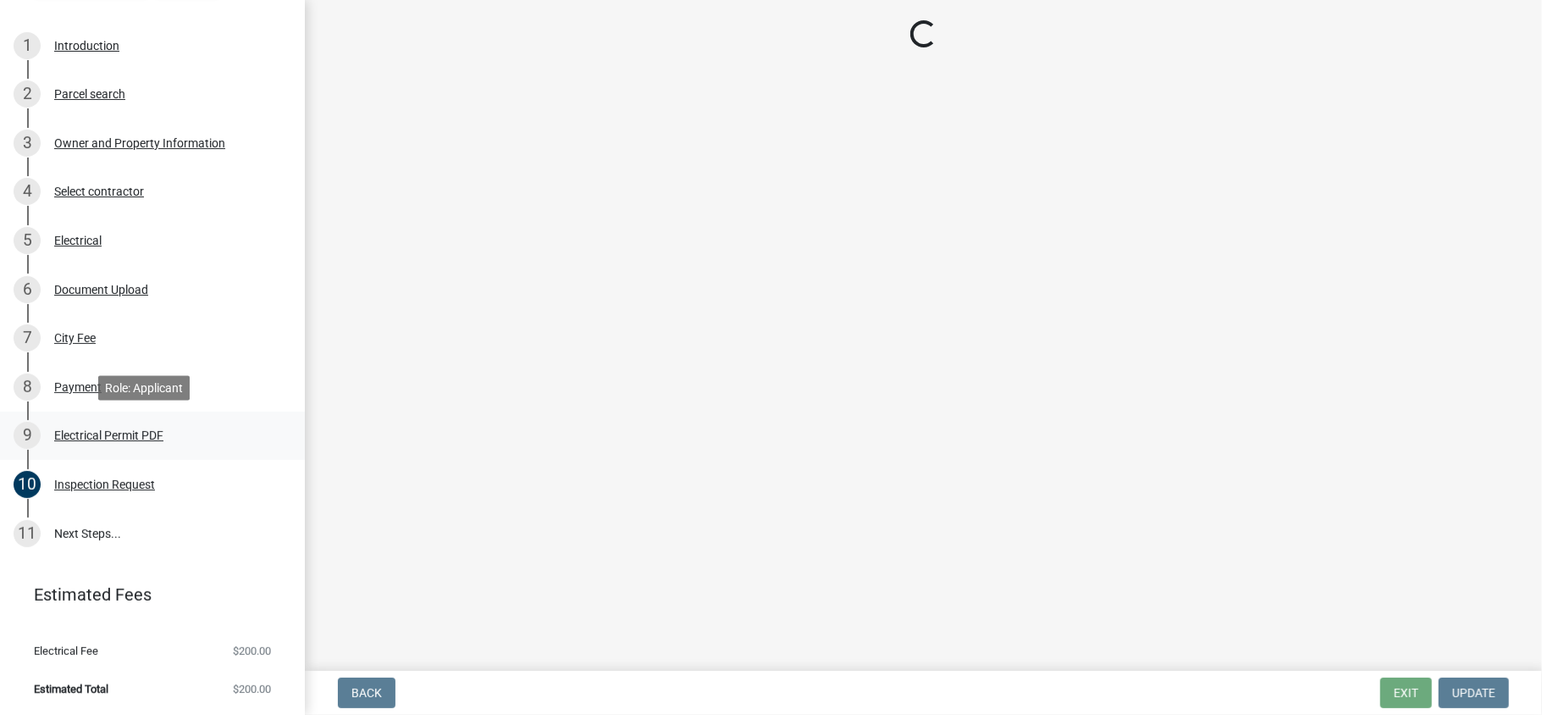
scroll to position [0, 0]
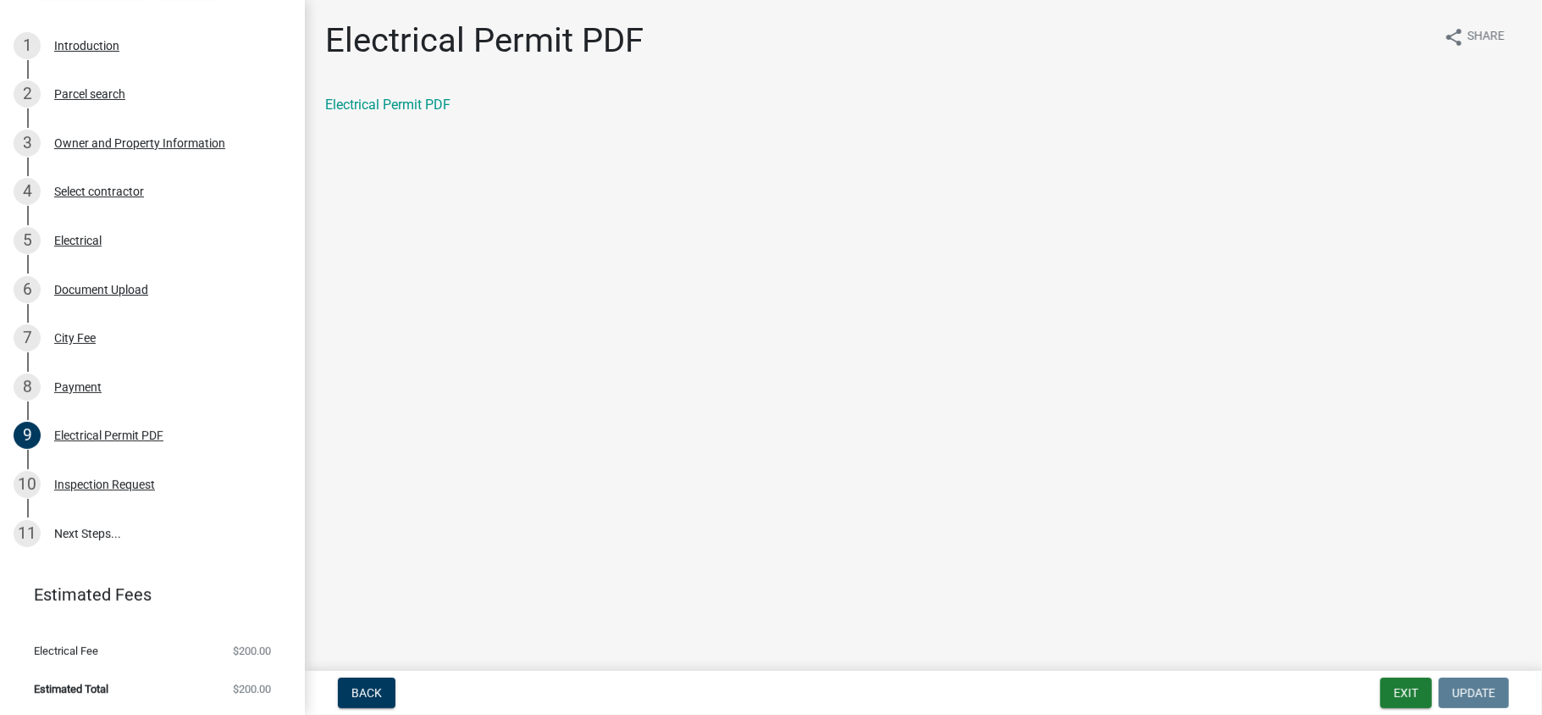
click at [424, 114] on div "Electrical Permit PDF" at bounding box center [923, 105] width 1197 height 20
click at [420, 103] on link "Electrical Permit PDF" at bounding box center [387, 105] width 125 height 16
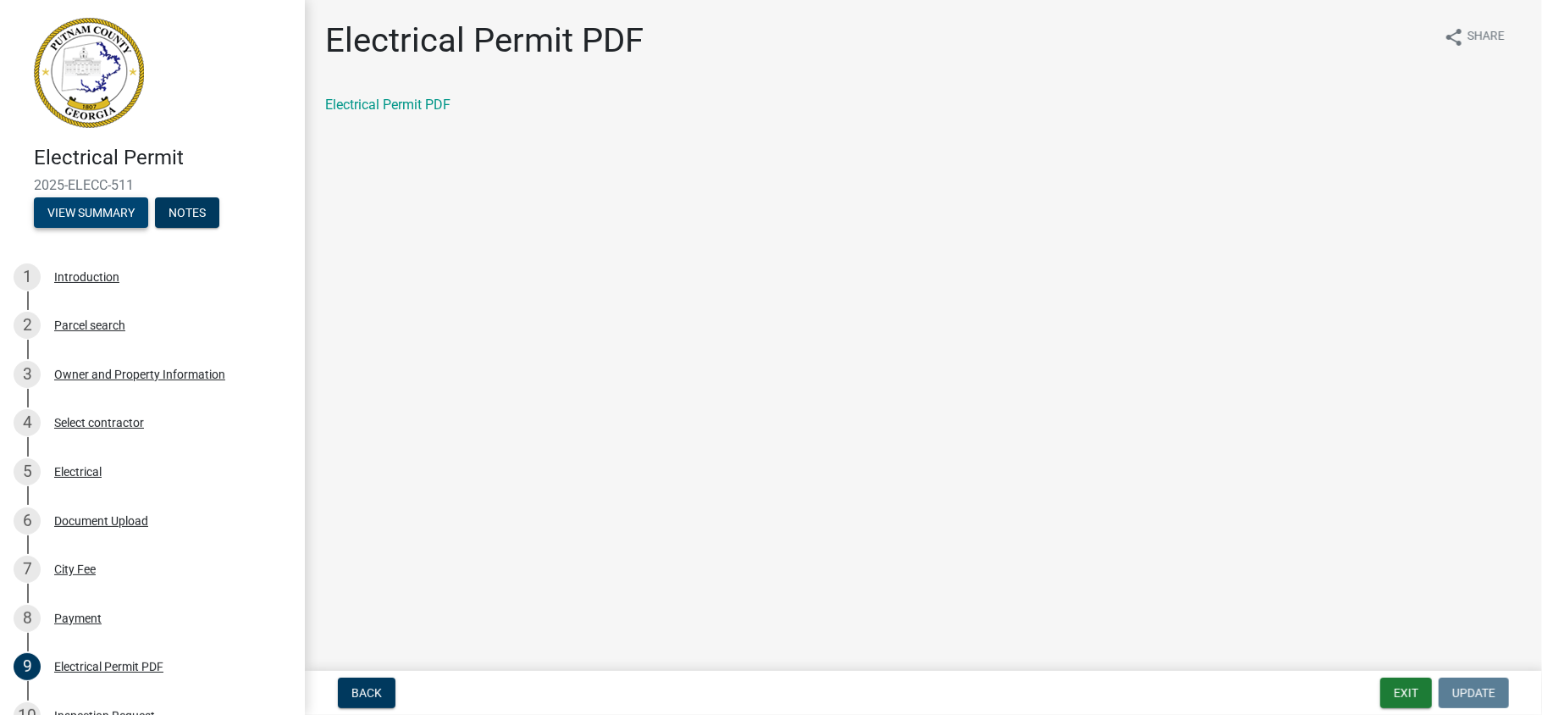
click at [102, 218] on button "View Summary" at bounding box center [91, 212] width 114 height 30
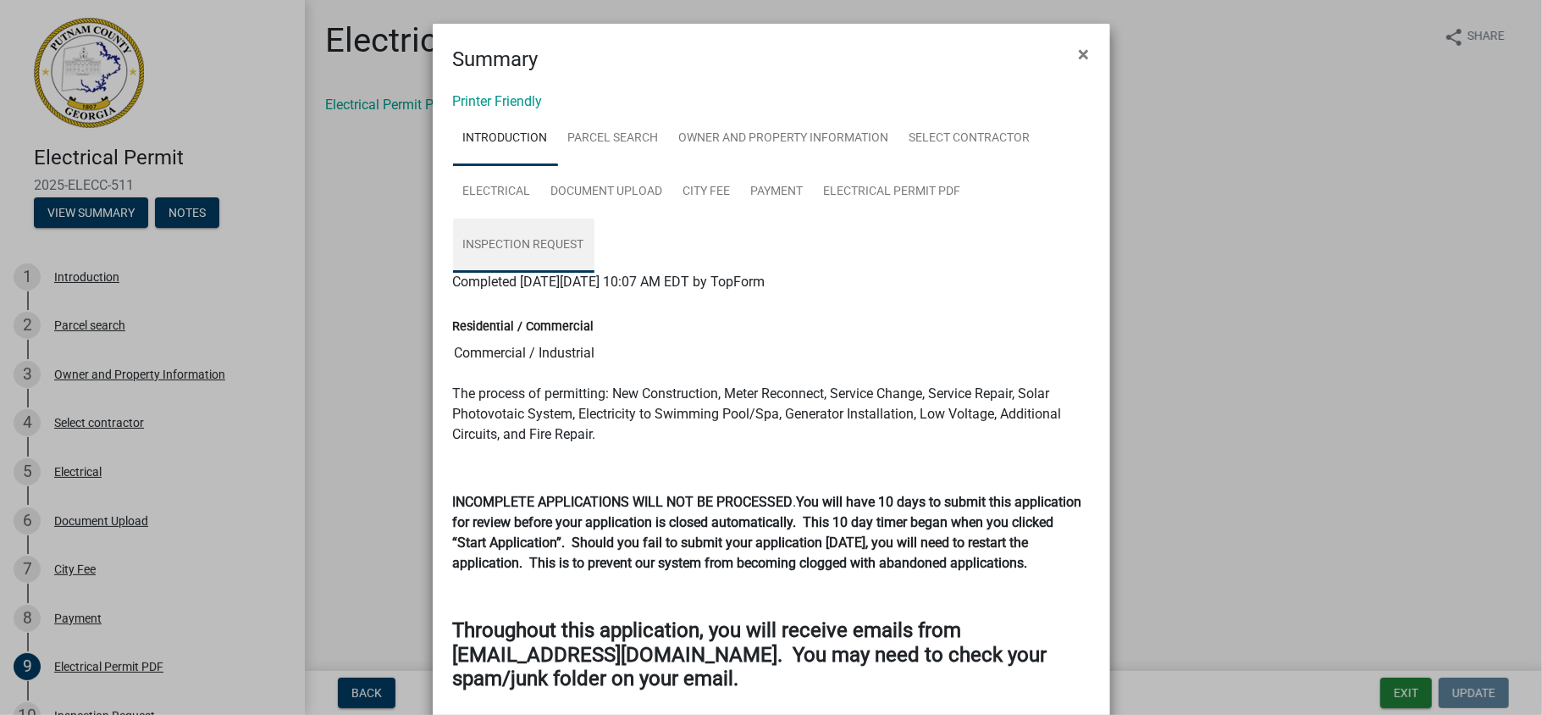
click at [532, 239] on link "Inspection Request" at bounding box center [523, 246] width 141 height 54
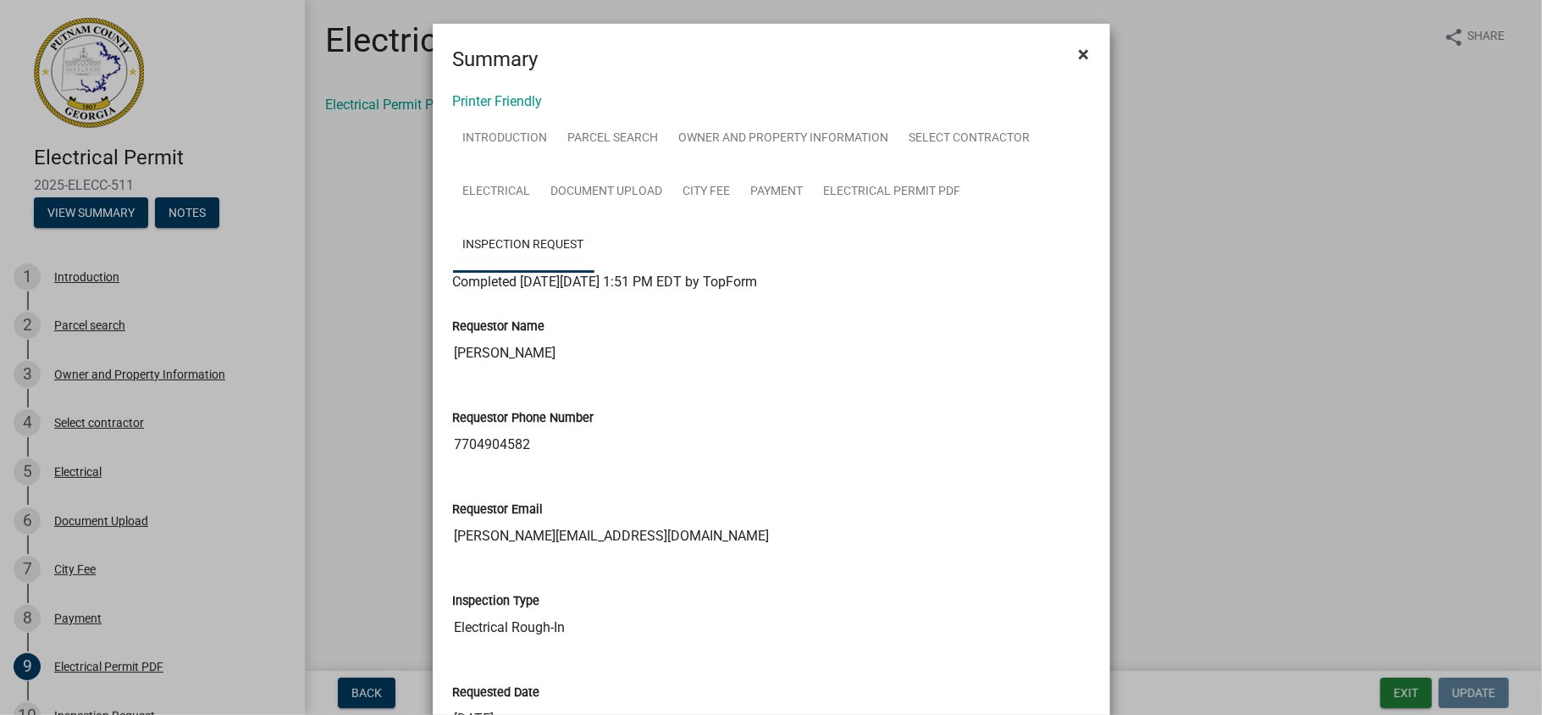
click at [1079, 49] on span "×" at bounding box center [1084, 54] width 11 height 24
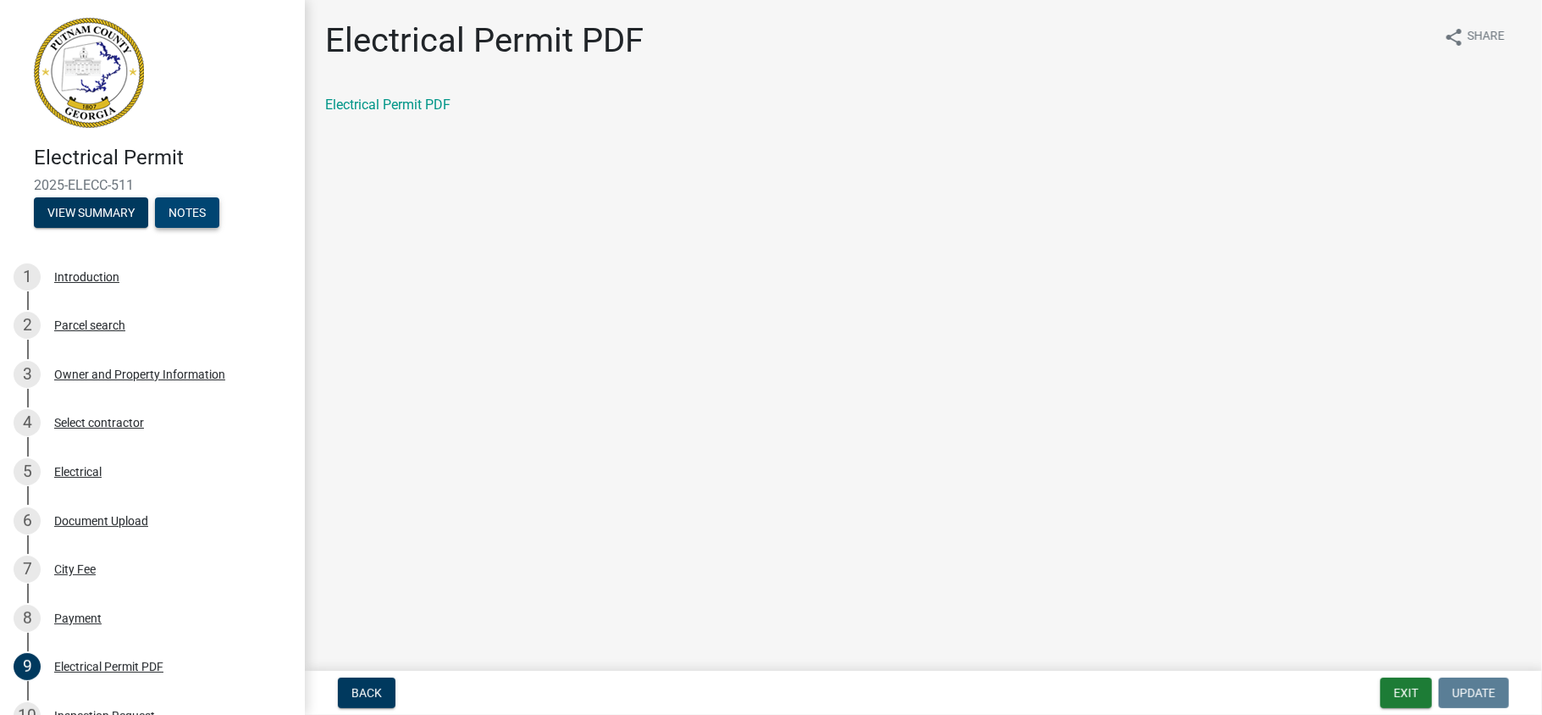
click at [193, 201] on button "Notes" at bounding box center [187, 212] width 64 height 30
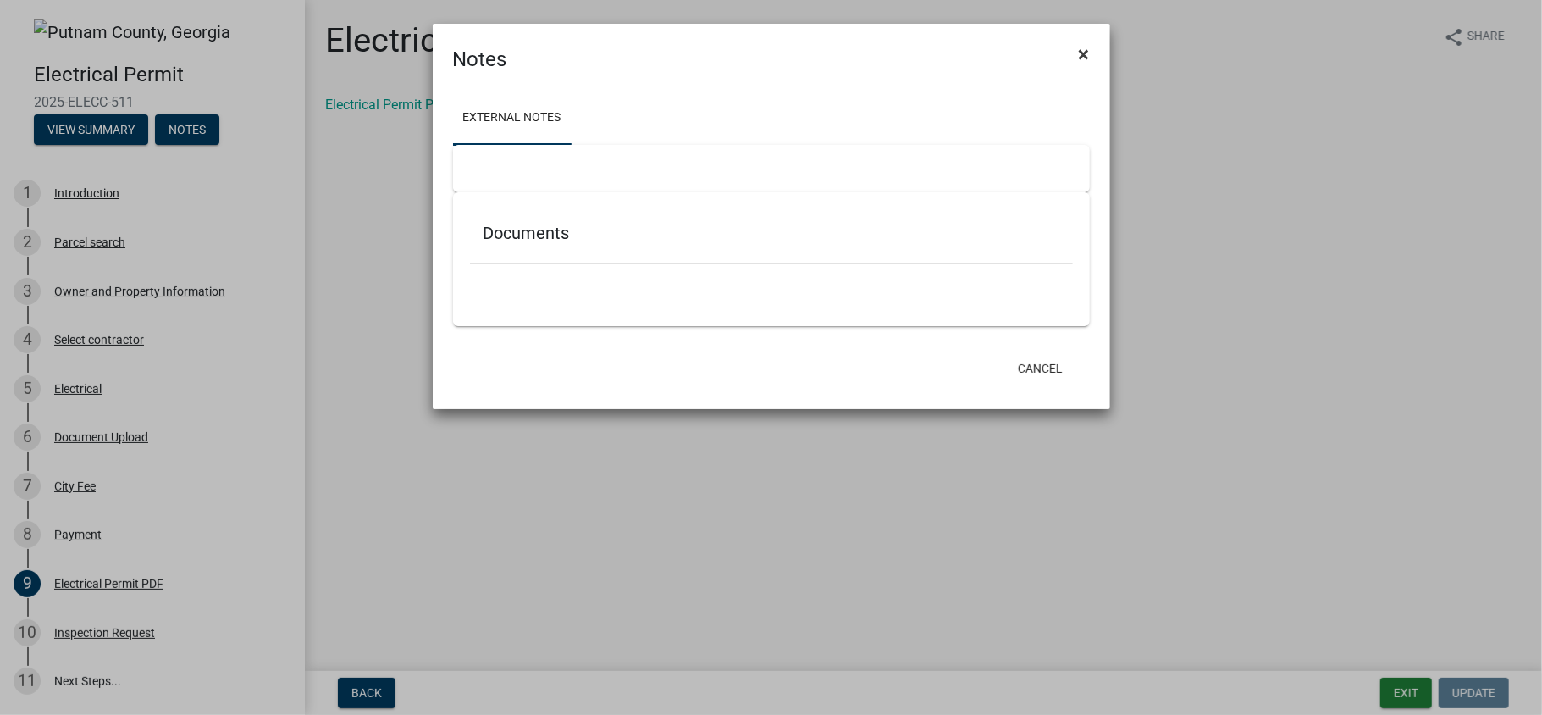
click at [1081, 58] on span "×" at bounding box center [1084, 54] width 11 height 24
